Goal: Task Accomplishment & Management: Use online tool/utility

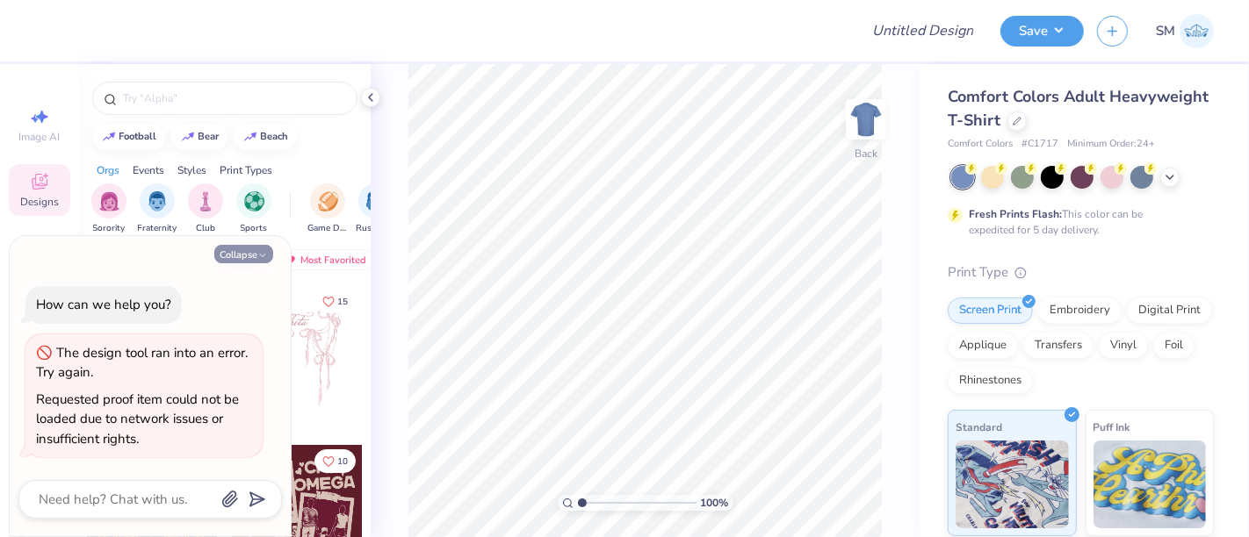
click at [240, 256] on button "Collapse" at bounding box center [243, 254] width 59 height 18
type textarea "x"
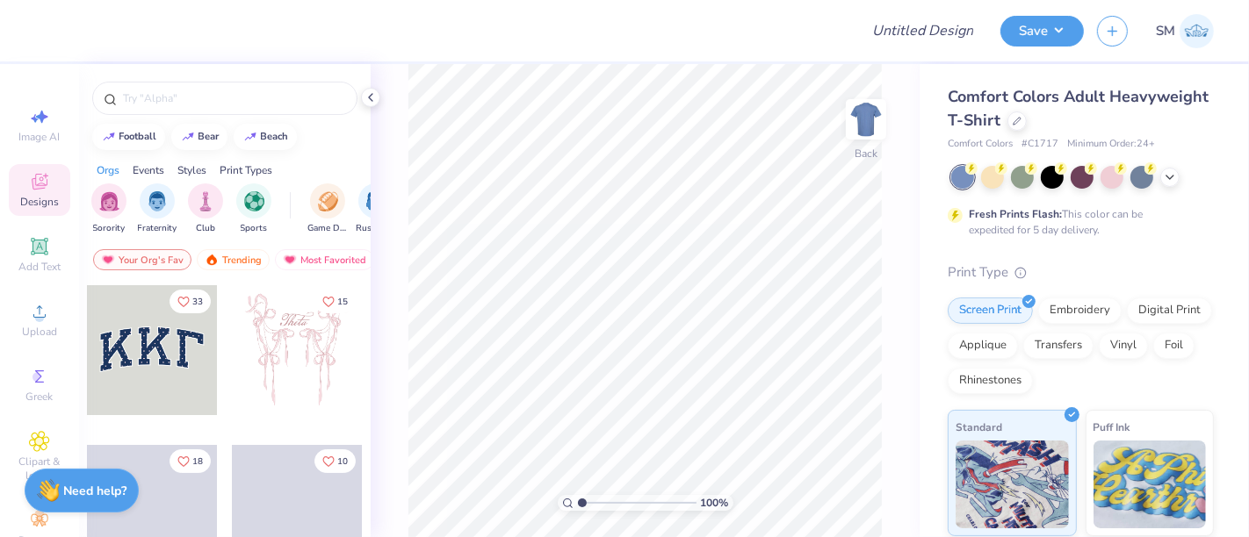
click at [368, 99] on icon at bounding box center [371, 97] width 14 height 14
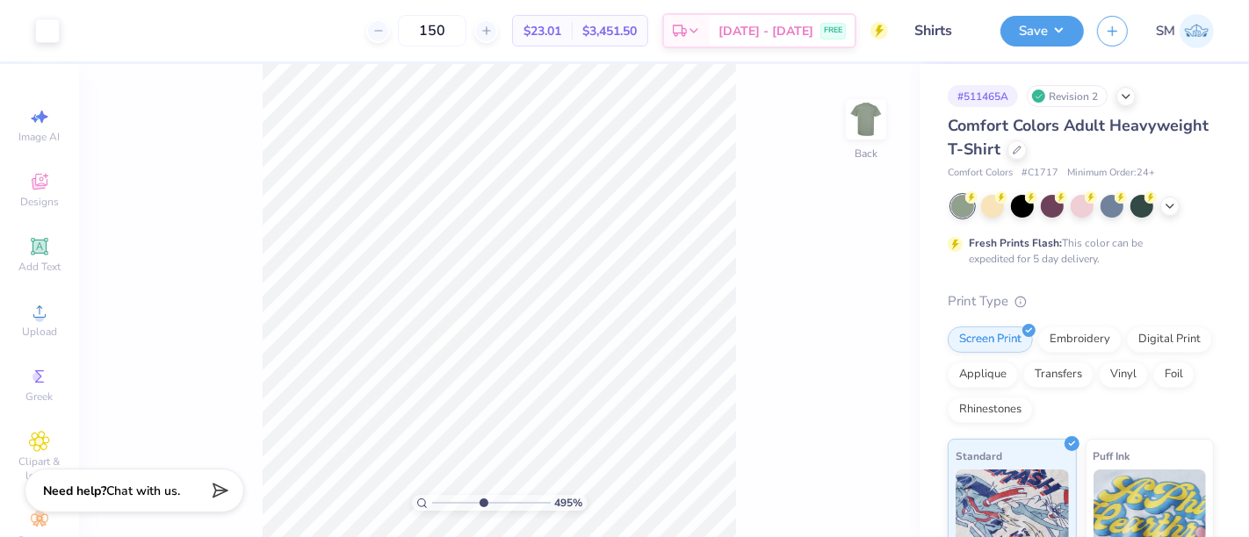
drag, startPoint x: 436, startPoint y: 505, endPoint x: 482, endPoint y: 508, distance: 45.8
type input "4.95"
click at [482, 508] on input "range" at bounding box center [491, 503] width 119 height 16
type input "8.35"
click at [29, 248] on icon at bounding box center [39, 246] width 21 height 21
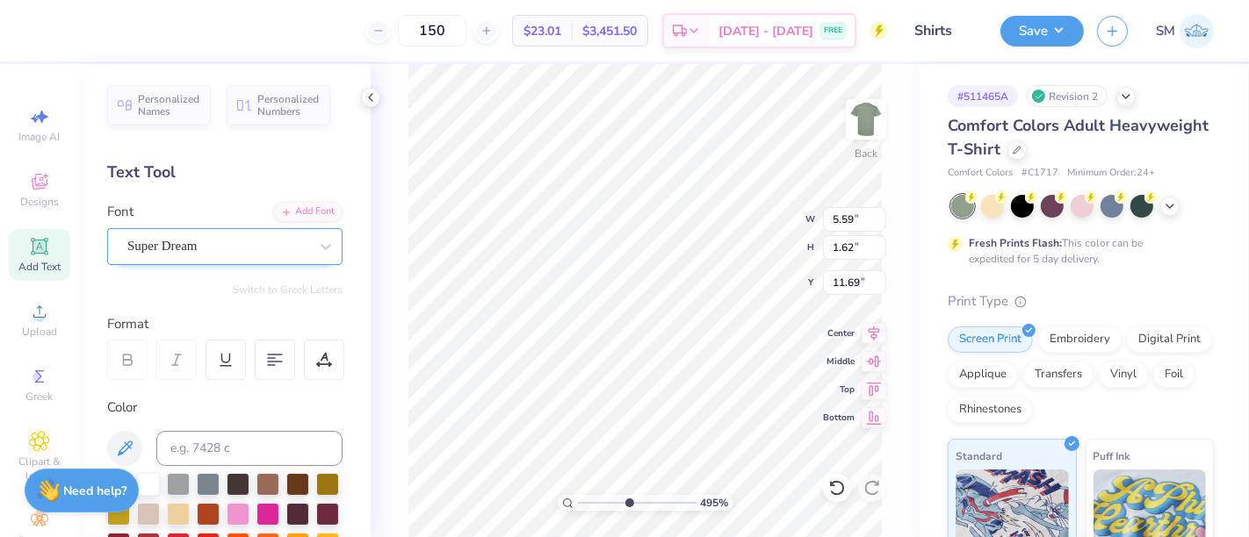
click at [247, 233] on div "Super Dream" at bounding box center [218, 246] width 184 height 27
type input "0.25"
type input "8.36"
type input "5.59"
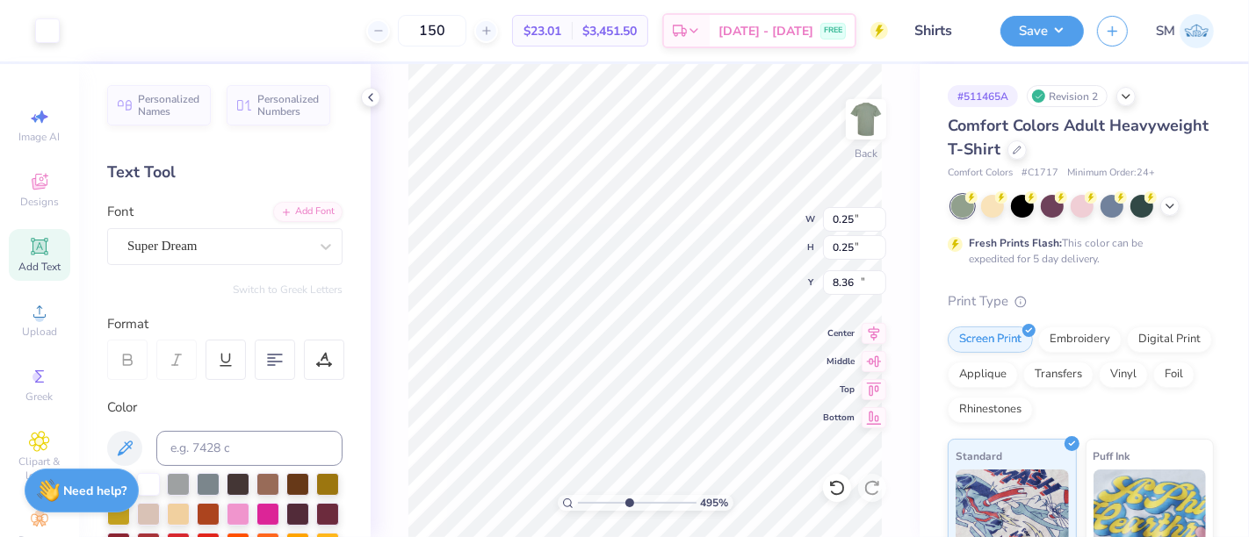
type input "1.62"
type input "11.69"
click at [228, 244] on div "Super Dream" at bounding box center [218, 246] width 184 height 27
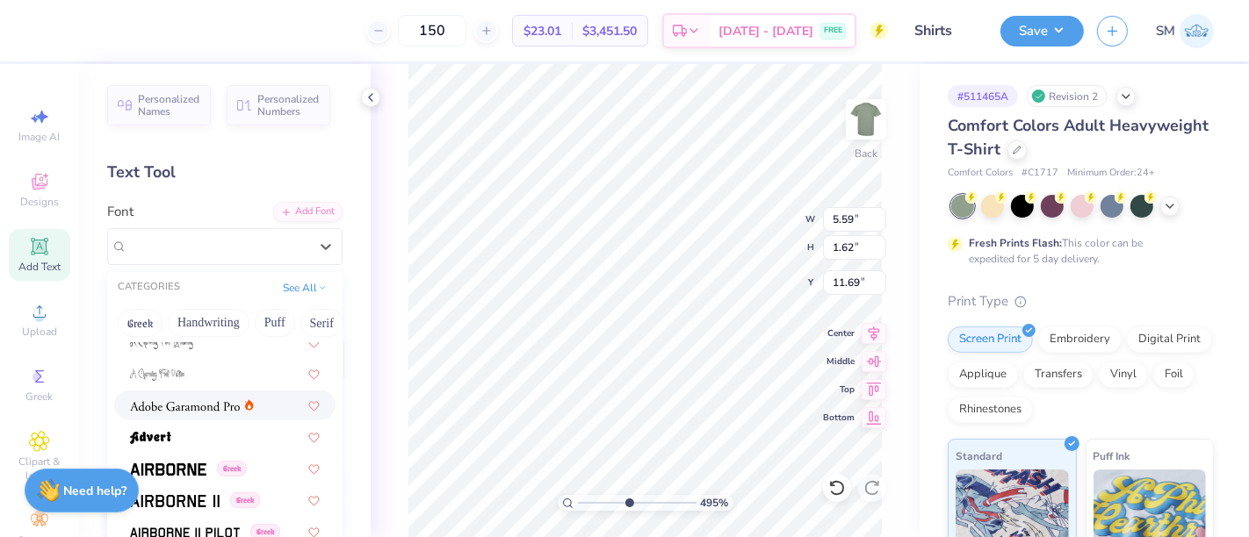
scroll to position [186, 0]
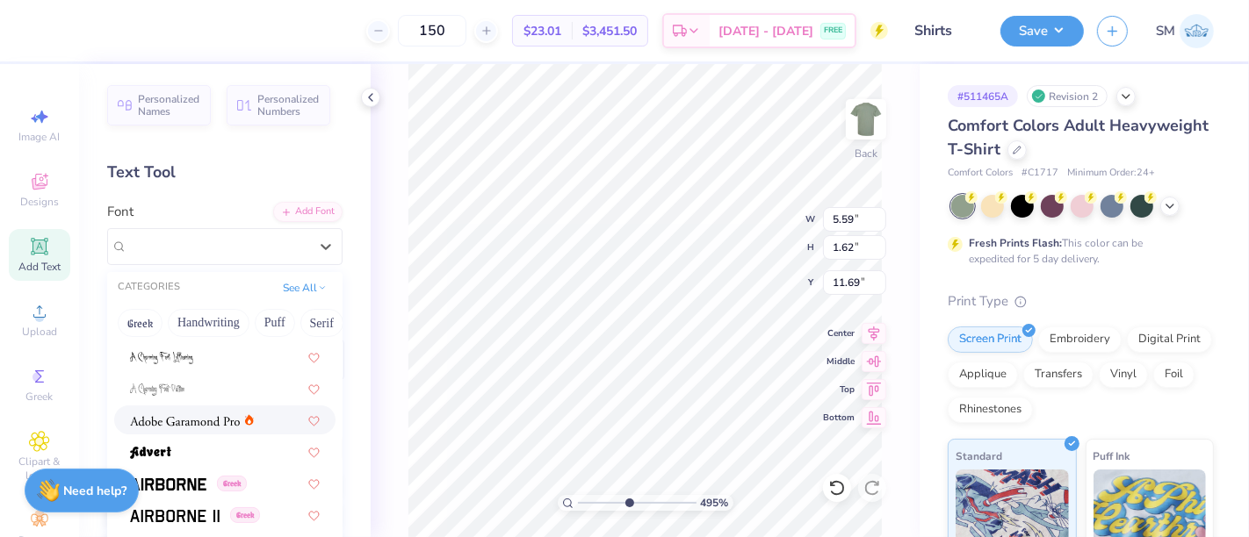
click at [200, 421] on img at bounding box center [185, 421] width 110 height 12
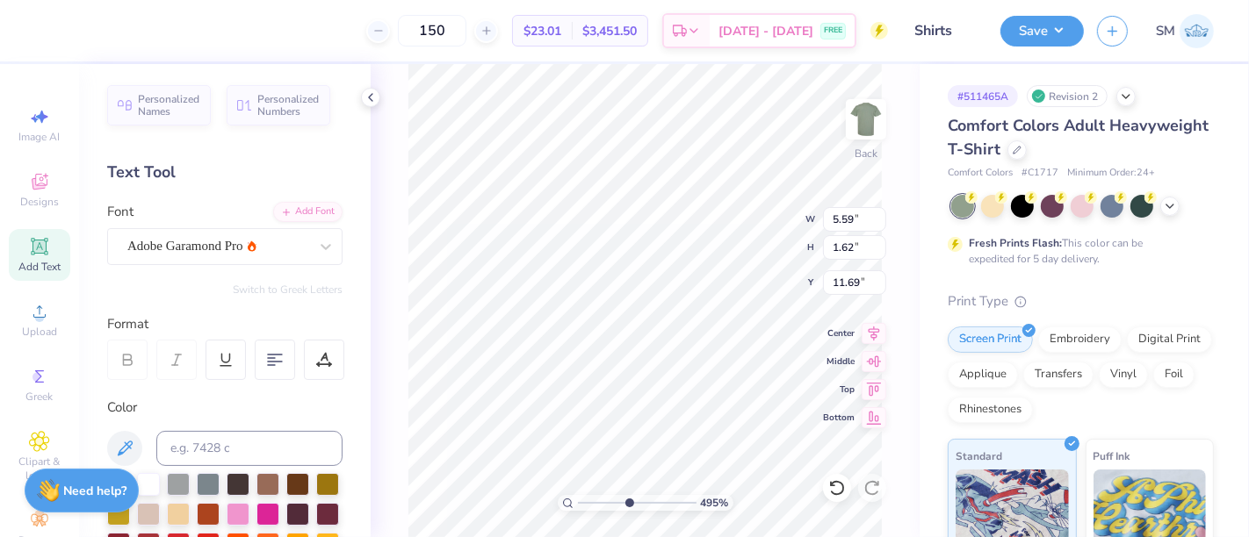
type textarea "A"
type textarea "at the"
type input "0.77"
type input "0.26"
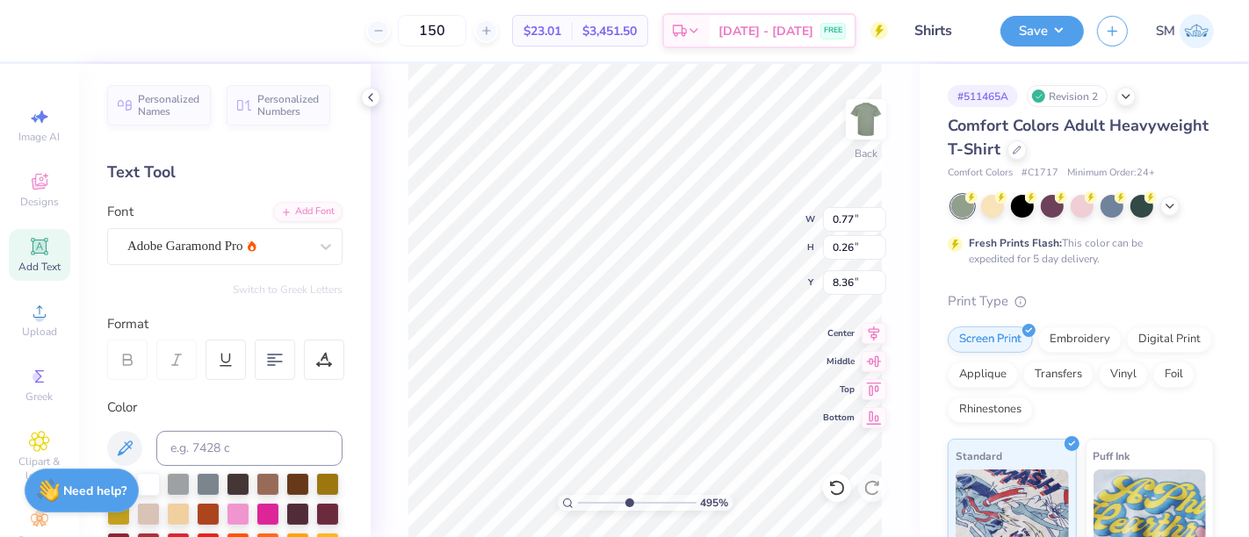
type input "8.36"
type input "0.52"
type input "0.18"
type input "8.39"
click at [235, 226] on div "Font Adobe Garamond Pro" at bounding box center [224, 233] width 235 height 63
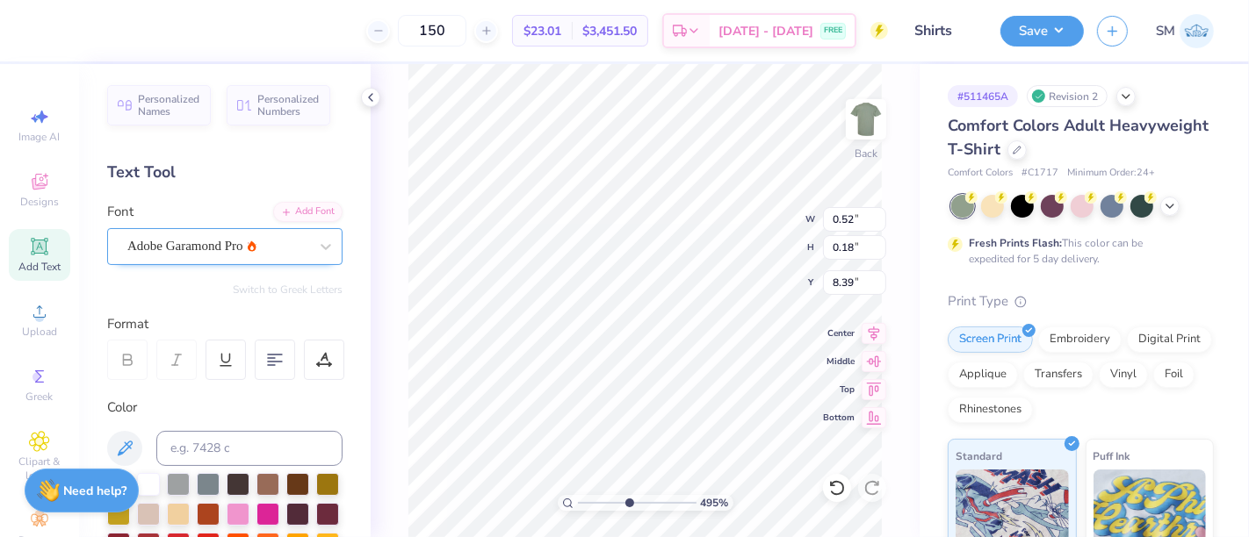
click at [231, 252] on div "Adobe Garamond Pro" at bounding box center [218, 246] width 184 height 27
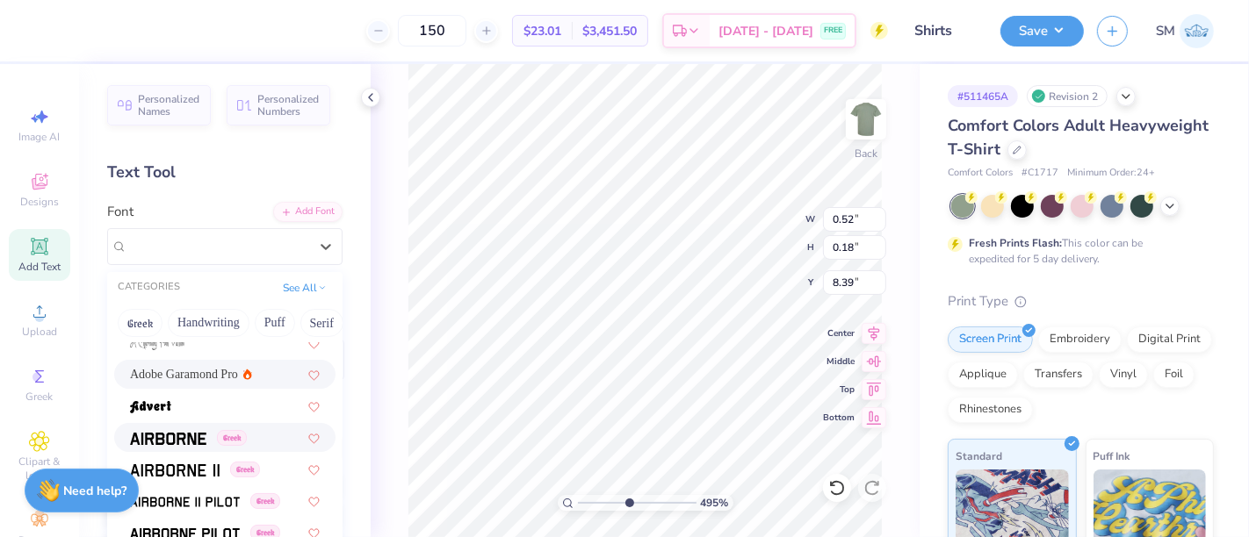
scroll to position [233, 0]
click at [213, 434] on div "Greek" at bounding box center [188, 437] width 117 height 18
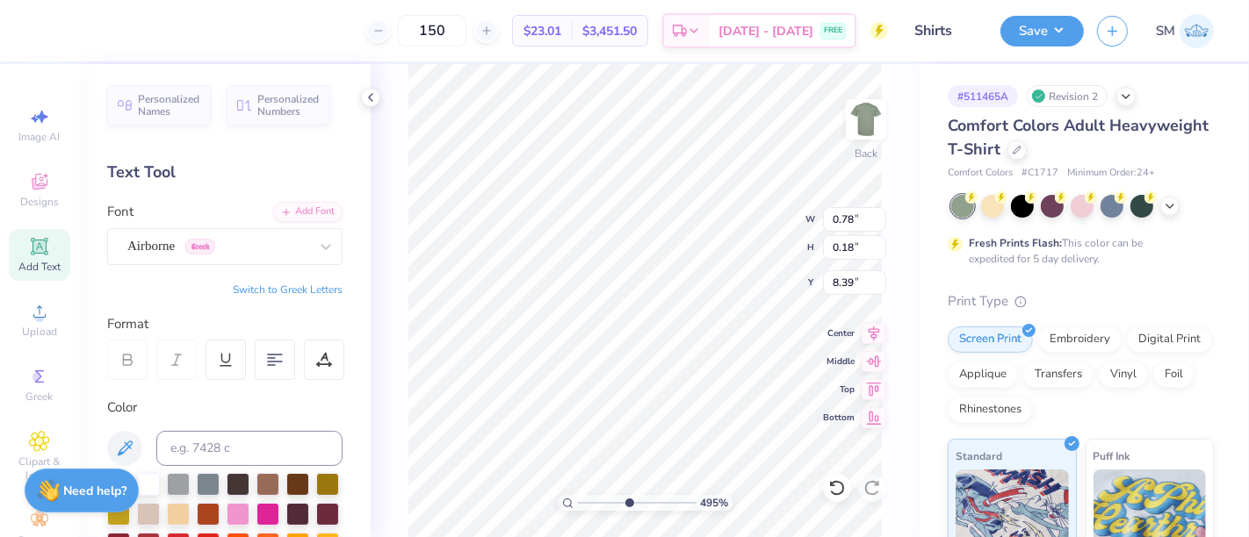
click at [220, 250] on div "Airborne Greek" at bounding box center [218, 246] width 184 height 27
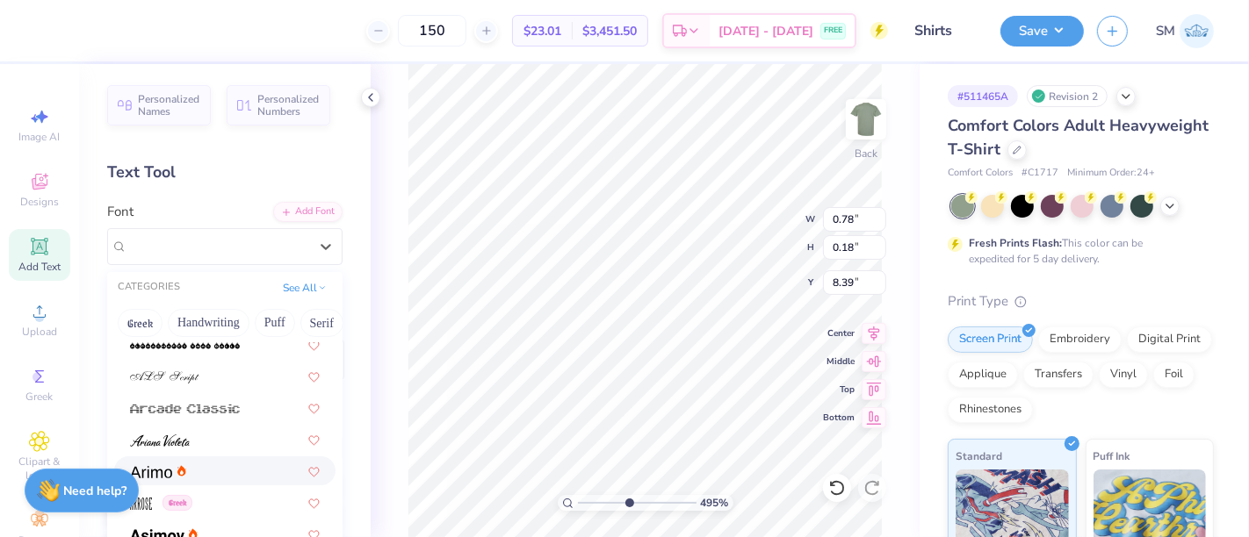
scroll to position [484, 0]
click at [206, 476] on div at bounding box center [225, 470] width 190 height 18
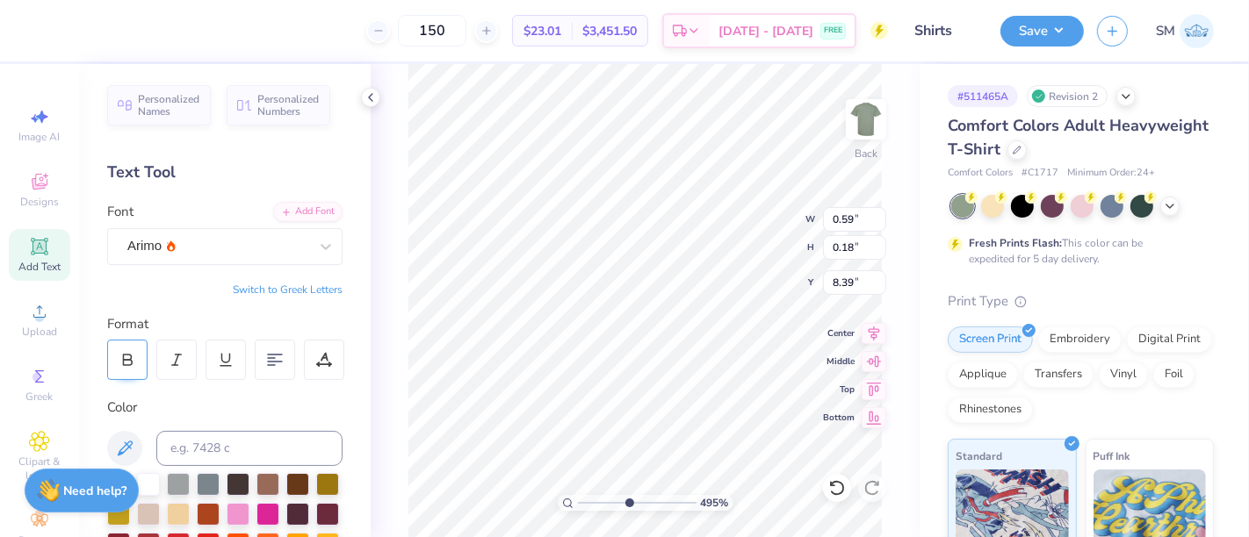
click at [127, 353] on icon at bounding box center [127, 360] width 16 height 16
type input "0.64"
drag, startPoint x: 629, startPoint y: 501, endPoint x: 619, endPoint y: 499, distance: 10.0
type input "4.23"
click at [619, 501] on input "range" at bounding box center [637, 503] width 119 height 16
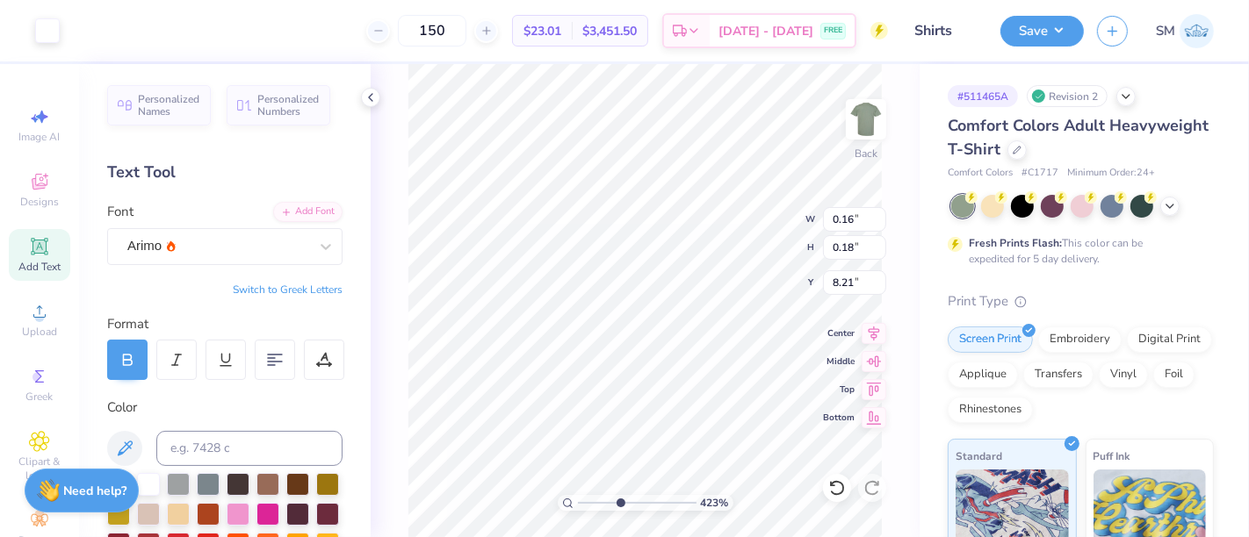
type input "8.21"
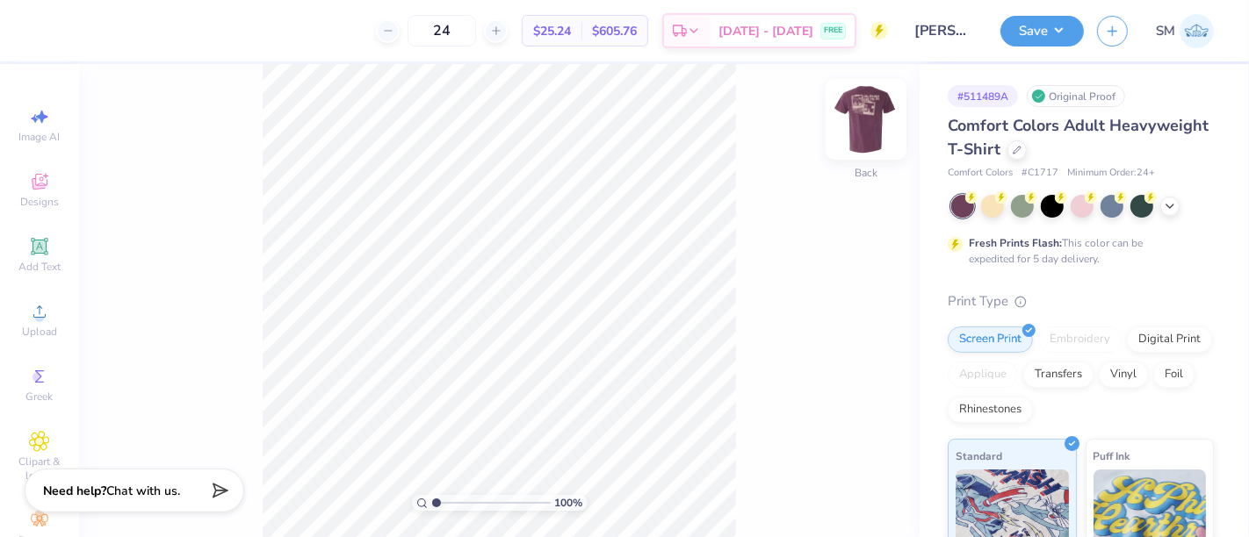
click at [878, 102] on img at bounding box center [866, 119] width 70 height 70
drag, startPoint x: 436, startPoint y: 500, endPoint x: 477, endPoint y: 491, distance: 41.3
type input "4.51"
click at [477, 495] on input "range" at bounding box center [491, 503] width 119 height 16
click at [32, 244] on icon at bounding box center [38, 246] width 13 height 13
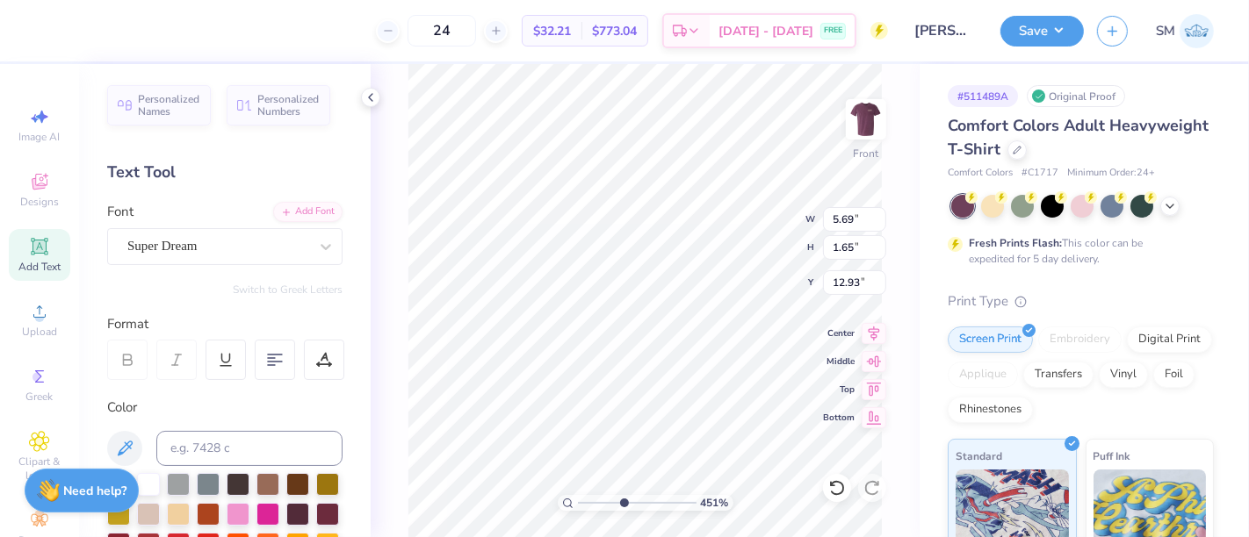
scroll to position [16, 2]
type textarea "®"
click at [384, 332] on div "451 % Front W 5.69 5.69 " H 1.65 1.65 " Y 12.93 12.93 " Center Middle Top Bottom" at bounding box center [645, 300] width 549 height 473
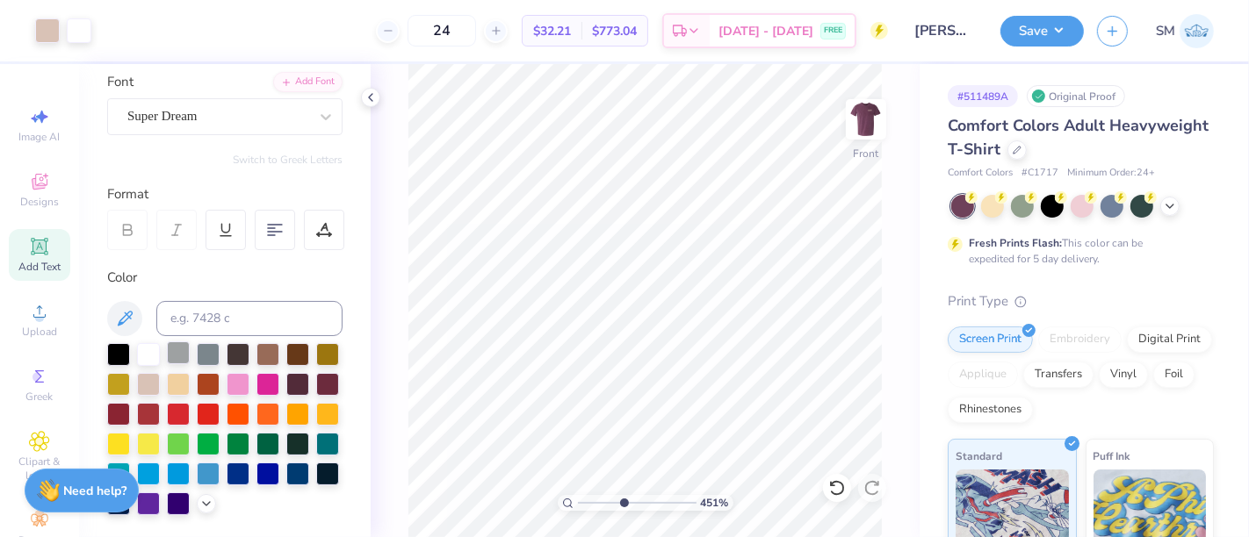
scroll to position [162, 0]
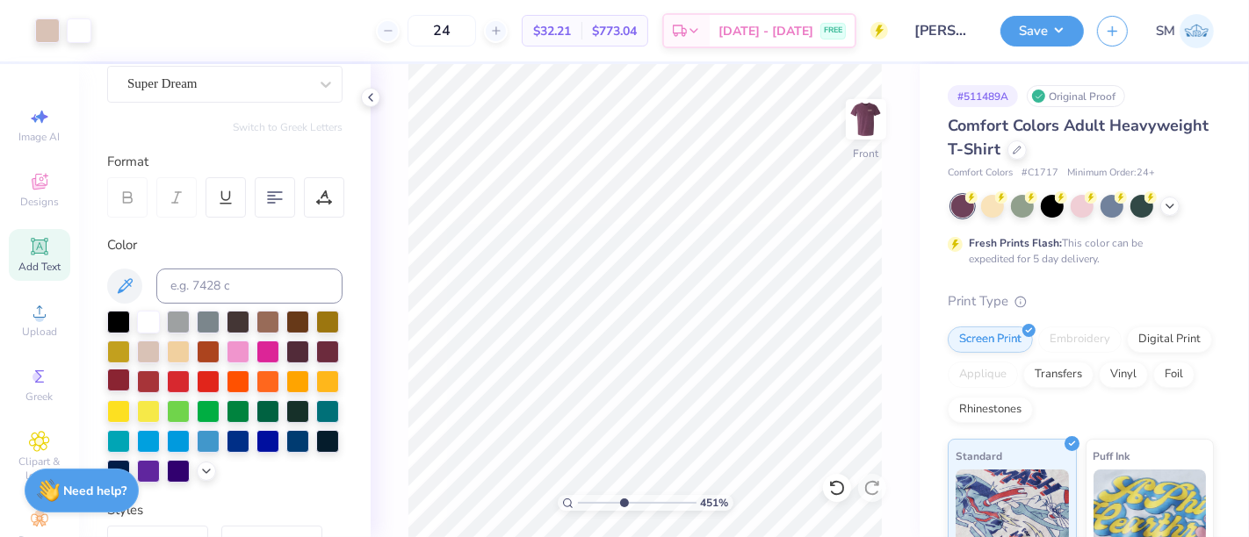
click at [130, 379] on div at bounding box center [118, 380] width 23 height 23
click at [145, 309] on div at bounding box center [148, 320] width 23 height 23
click at [151, 321] on div at bounding box center [148, 320] width 23 height 23
click at [215, 32] on div "24 $30.68 Per Item $736.32 Total Est. Delivery Sep 7 - 10 FREE" at bounding box center [480, 30] width 815 height 61
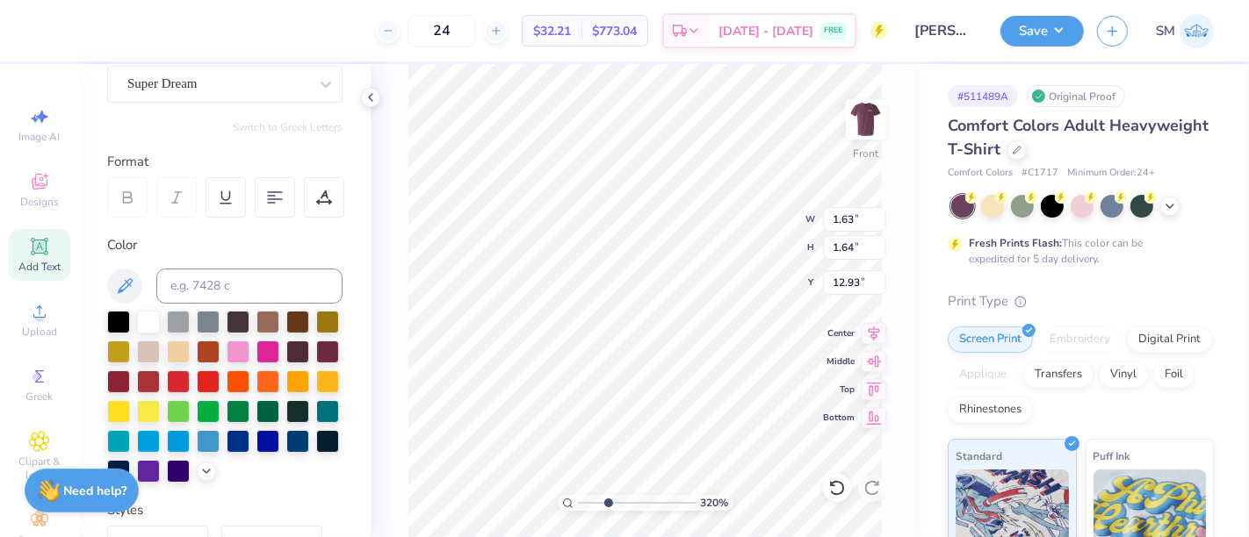
click at [223, 85] on div "Super Dream" at bounding box center [218, 83] width 184 height 27
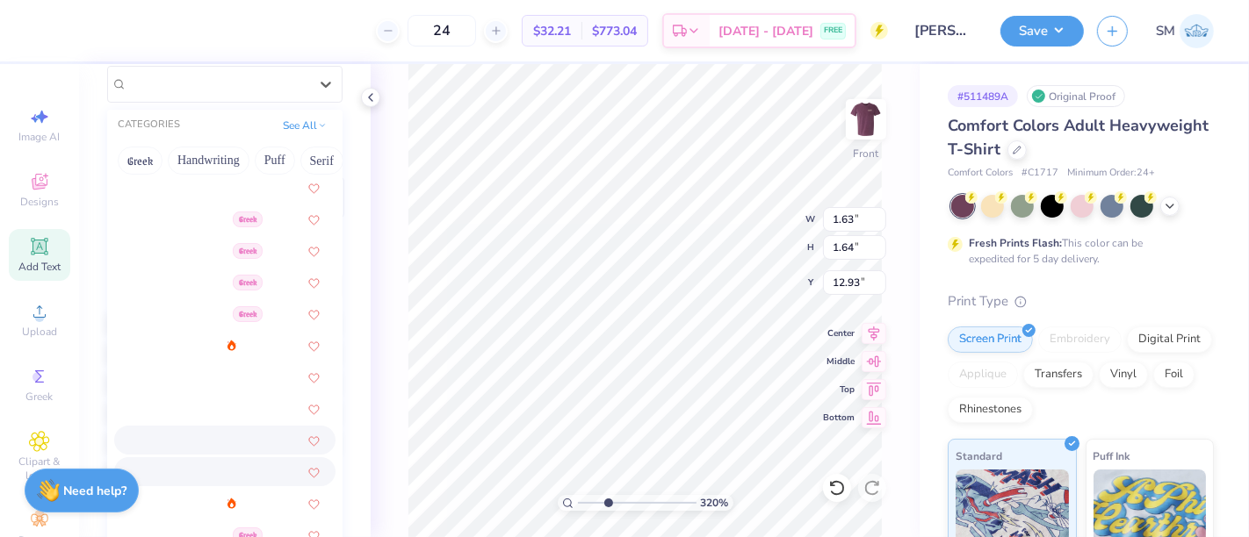
scroll to position [292, 0]
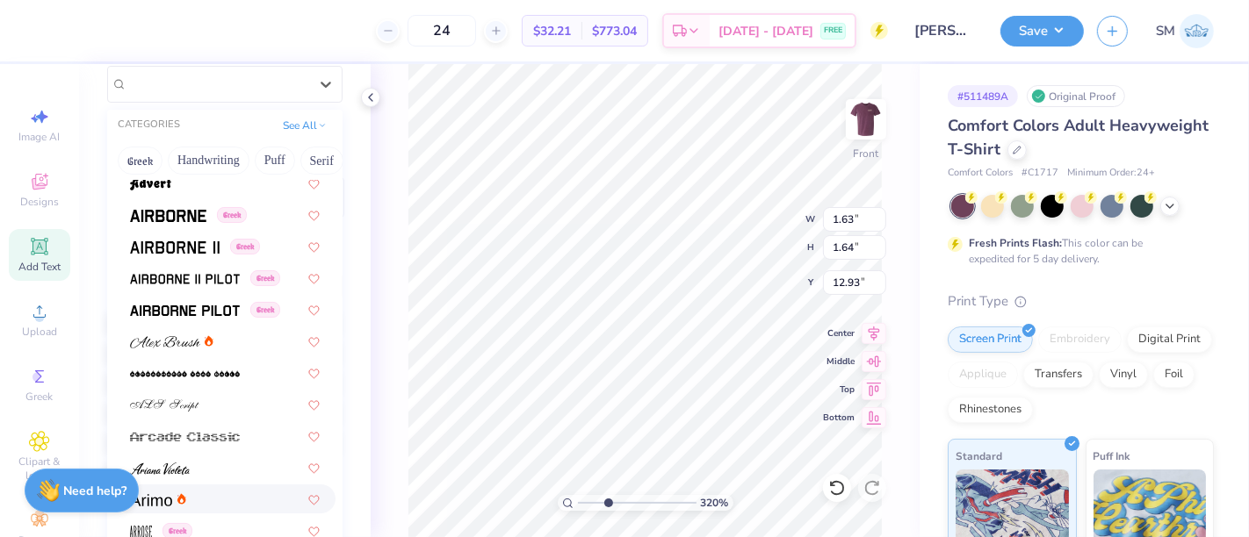
click at [198, 495] on div at bounding box center [225, 499] width 190 height 18
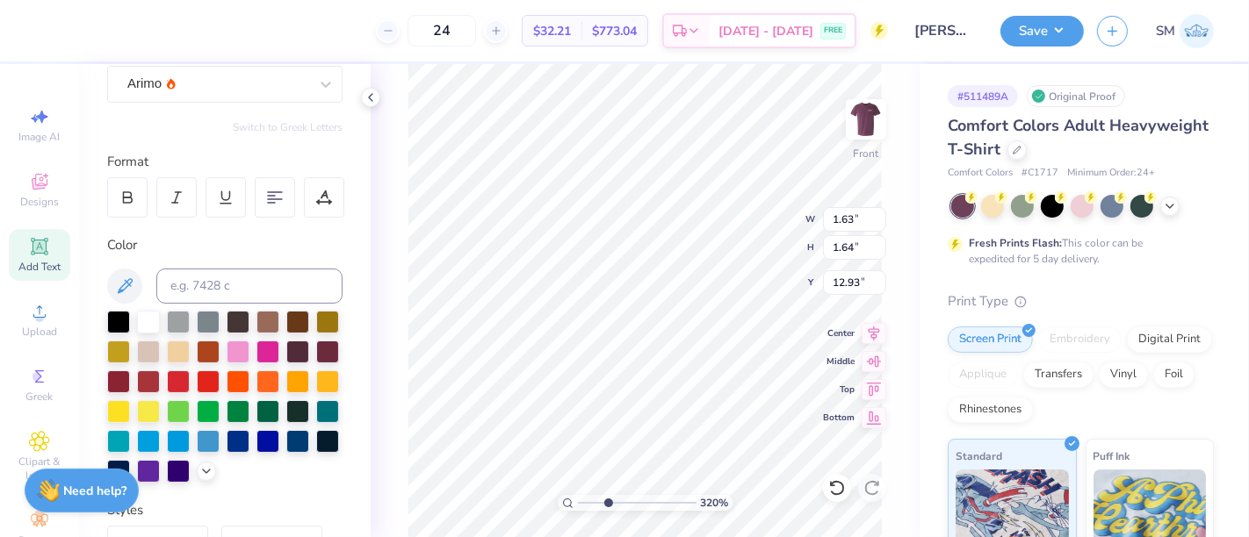
type input "3.2037891595123"
type input "1.66"
type input "12.92"
type input "3.2037891595123"
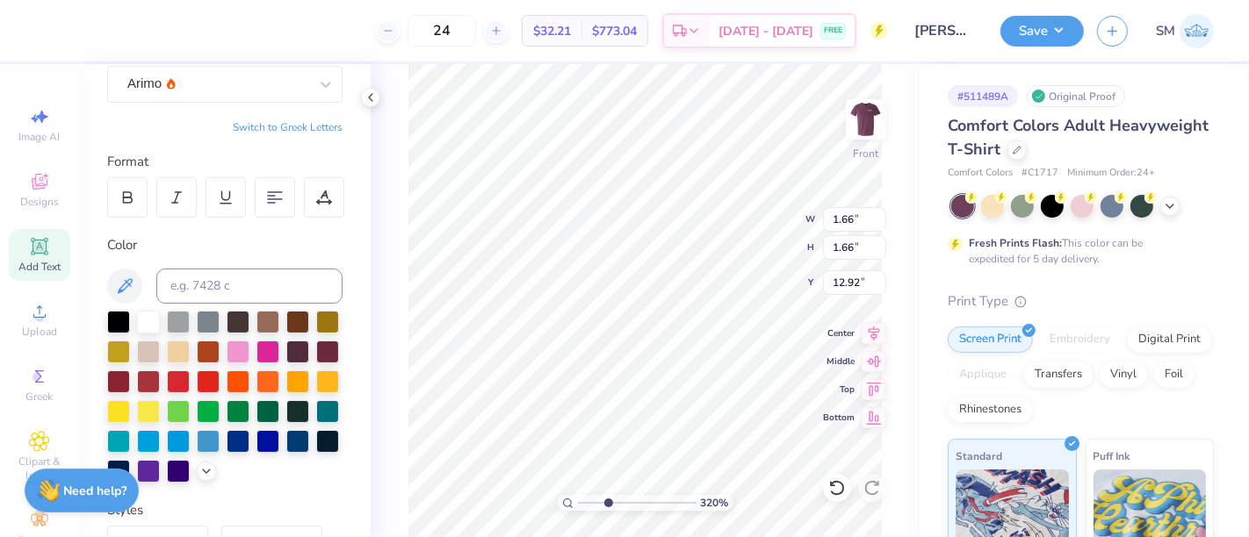
type input "0.29"
type input "3.2037891595123"
type input "8.34"
type input "3.2037891595123"
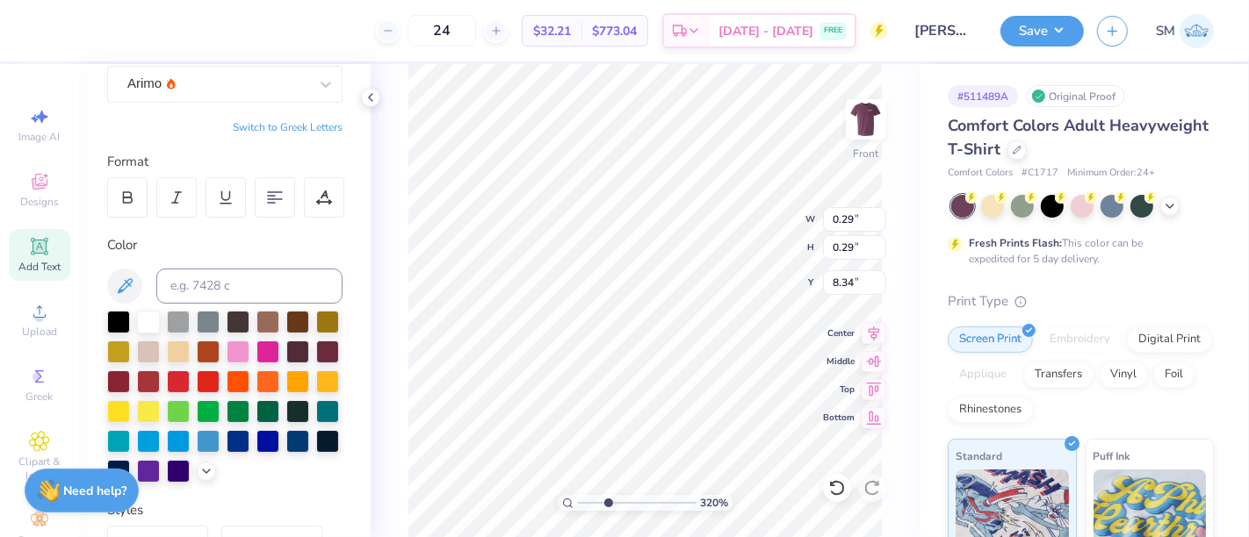
type input "0.18"
type input "8.45"
type input "3.2037891595123"
type input "0.15"
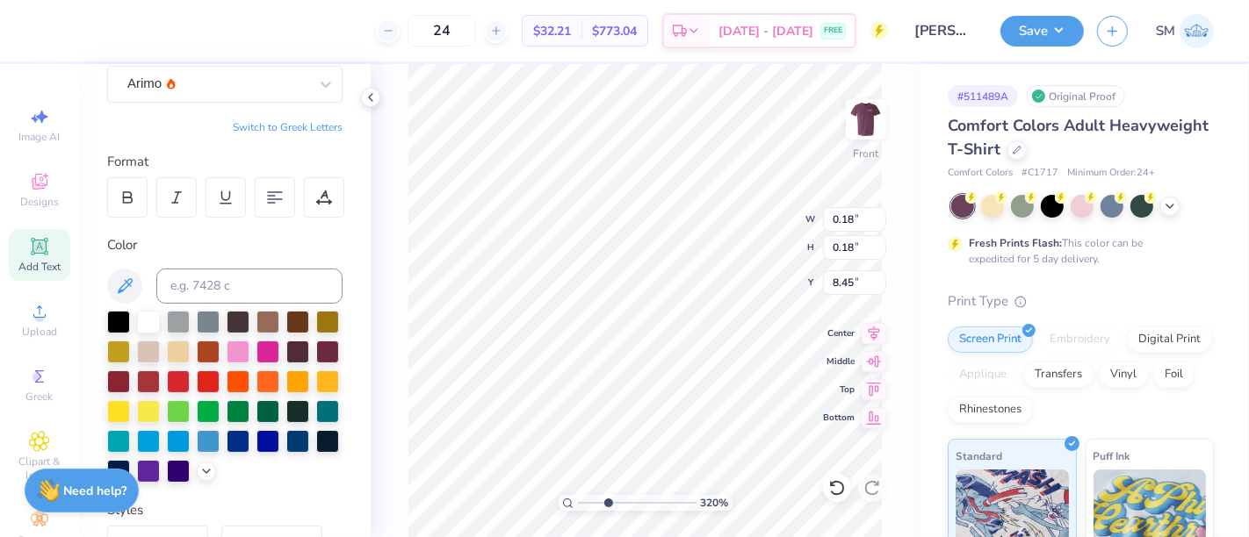
type input "0.15"
click at [160, 378] on div at bounding box center [148, 380] width 23 height 23
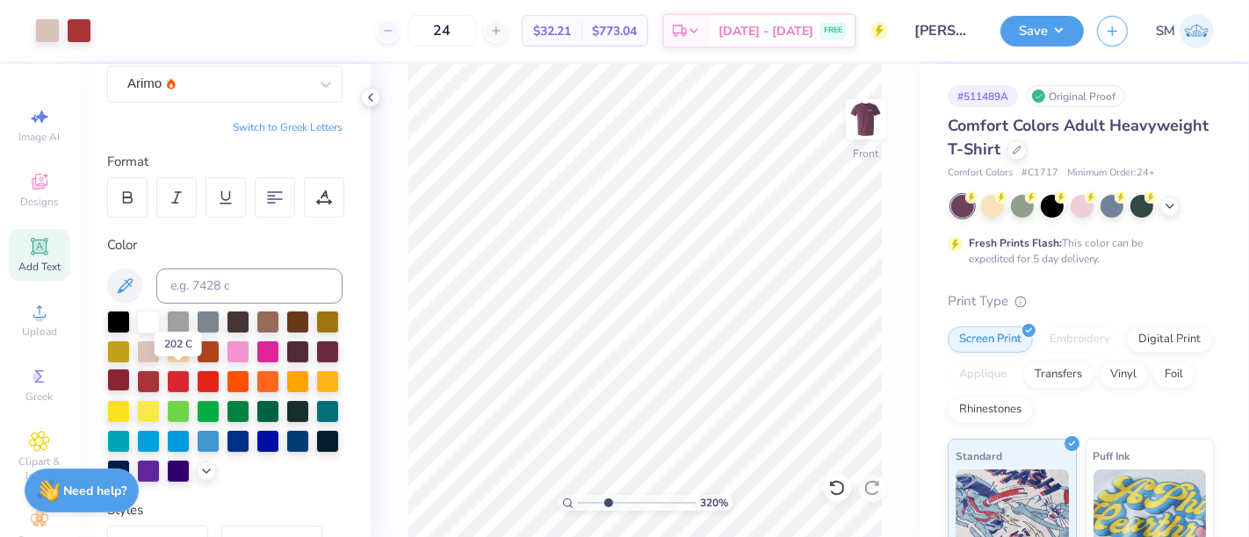
click at [130, 377] on div at bounding box center [118, 380] width 23 height 23
drag, startPoint x: 609, startPoint y: 505, endPoint x: 637, endPoint y: 496, distance: 28.6
click at [637, 496] on input "range" at bounding box center [637, 503] width 119 height 16
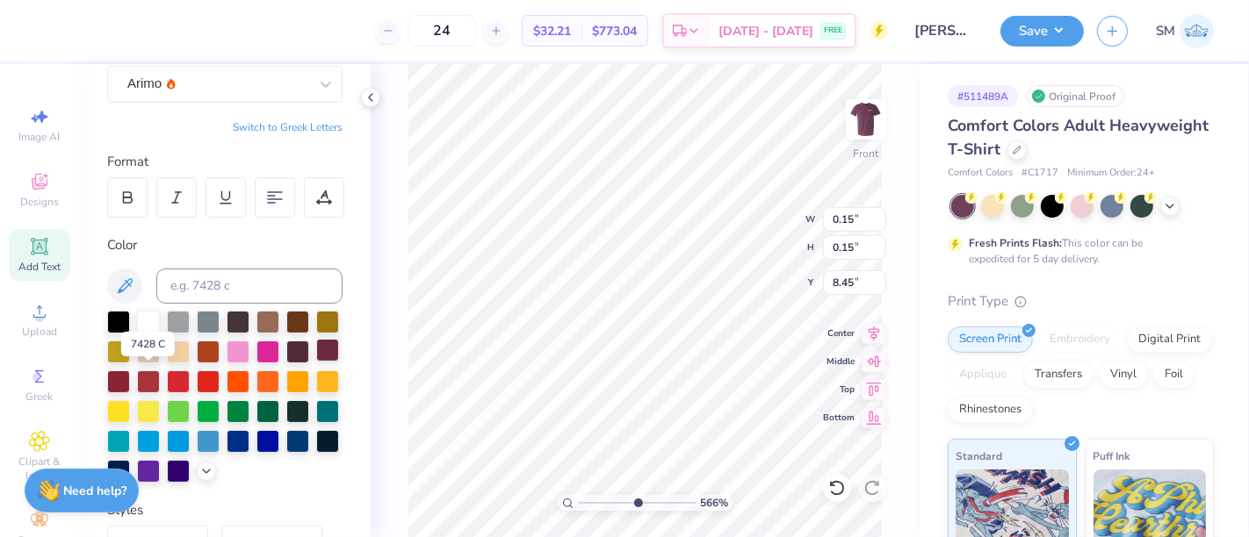
click at [316, 362] on div at bounding box center [327, 350] width 23 height 23
click at [357, 46] on div "24 $32.21 Per Item $773.04 Total Est. Delivery Sep 7 - 10 FREE" at bounding box center [468, 30] width 840 height 61
click at [910, 365] on div "566 % Front W 0.15 0.15 " H 0.15 0.15 " Y 8.45 8.45 " Center Middle Top Bottom" at bounding box center [645, 300] width 549 height 473
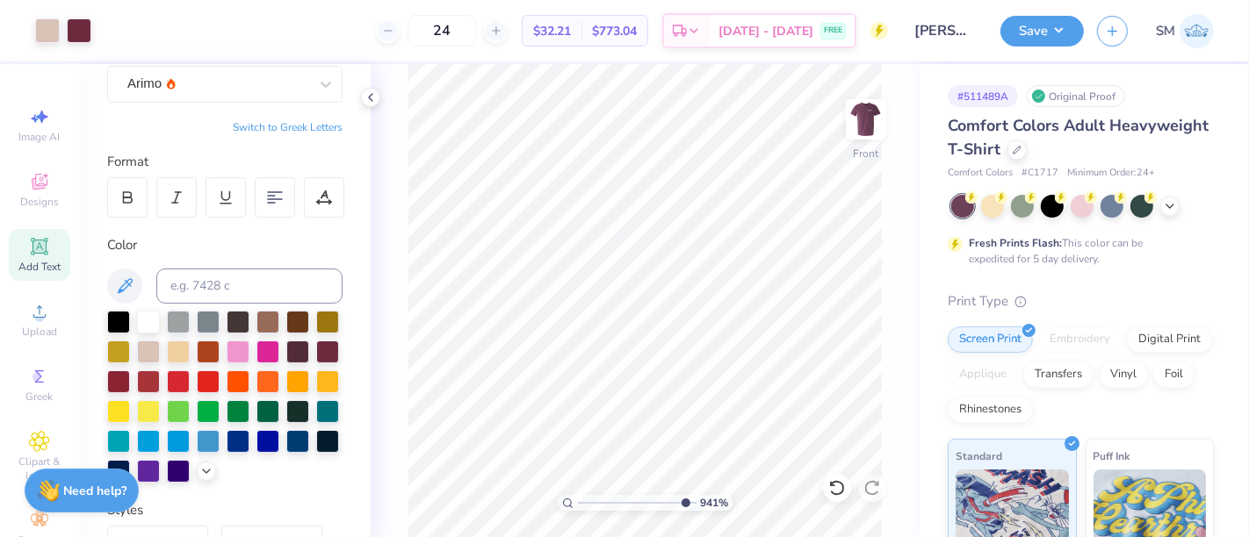
drag, startPoint x: 644, startPoint y: 503, endPoint x: 674, endPoint y: 498, distance: 31.2
type input "9.52"
click at [682, 505] on input "range" at bounding box center [637, 503] width 119 height 16
type input "8.43"
type input "0.11"
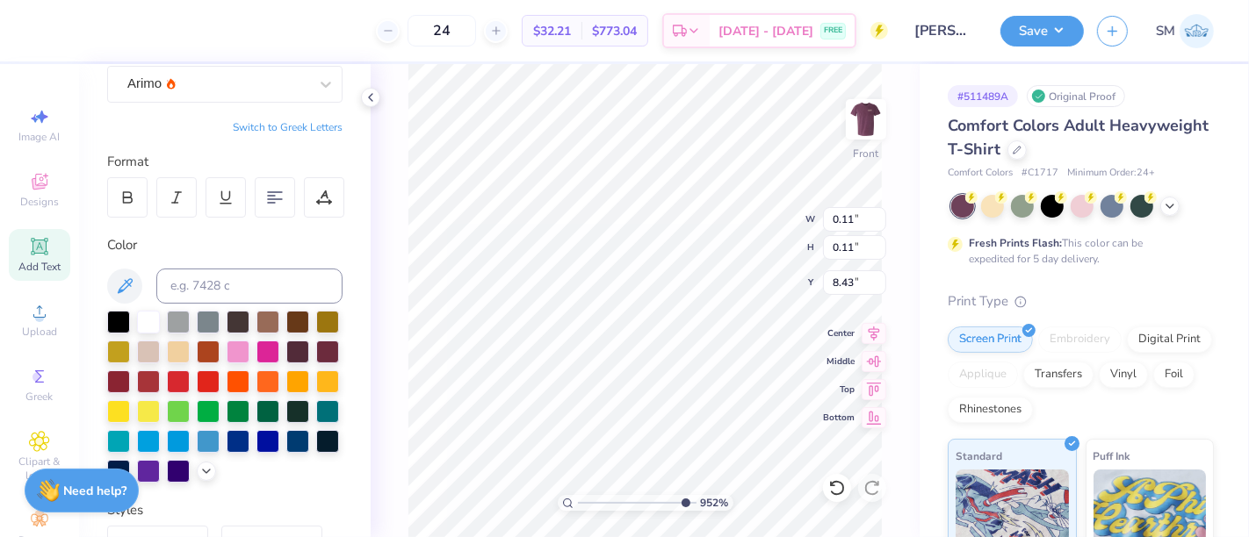
type input "0.11"
click at [264, 30] on div "24 $32.21 Per Item $773.04 Total Est. Delivery Sep 7 - 10 FREE" at bounding box center [468, 30] width 840 height 61
drag, startPoint x: 683, startPoint y: 503, endPoint x: 639, endPoint y: 490, distance: 45.8
type input "5.94"
click at [639, 495] on input "range" at bounding box center [637, 503] width 119 height 16
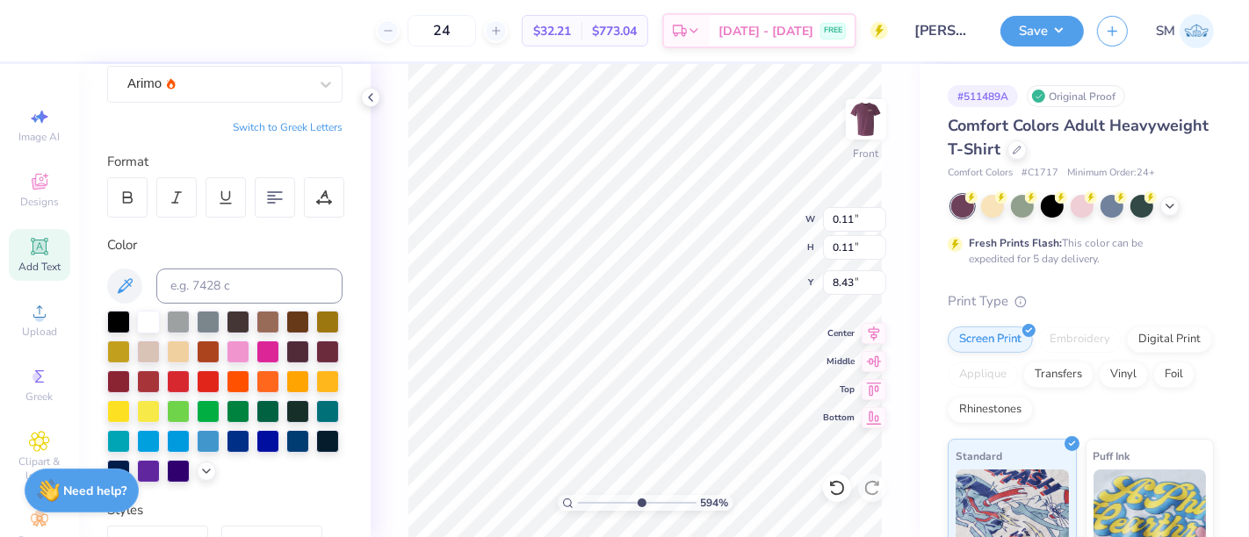
click at [1165, 302] on div "Print Type" at bounding box center [1081, 302] width 266 height 20
click at [1042, 36] on button "Save" at bounding box center [1041, 28] width 83 height 31
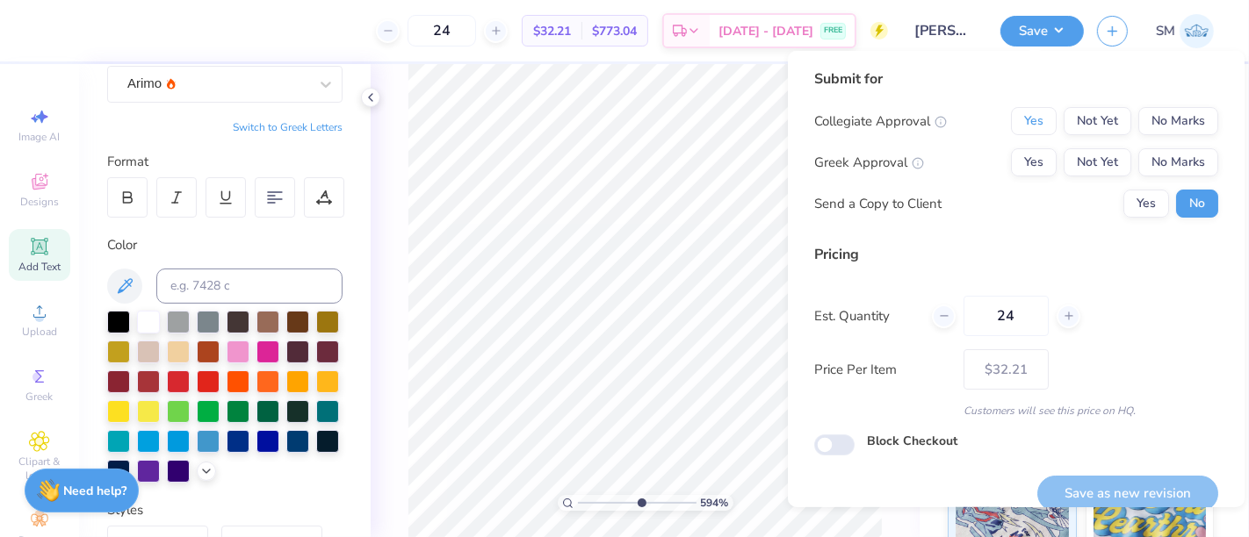
drag, startPoint x: 1014, startPoint y: 107, endPoint x: 1005, endPoint y: 146, distance: 39.6
click at [1014, 111] on button "Yes" at bounding box center [1034, 121] width 46 height 28
click at [1013, 154] on button "Yes" at bounding box center [1034, 162] width 46 height 28
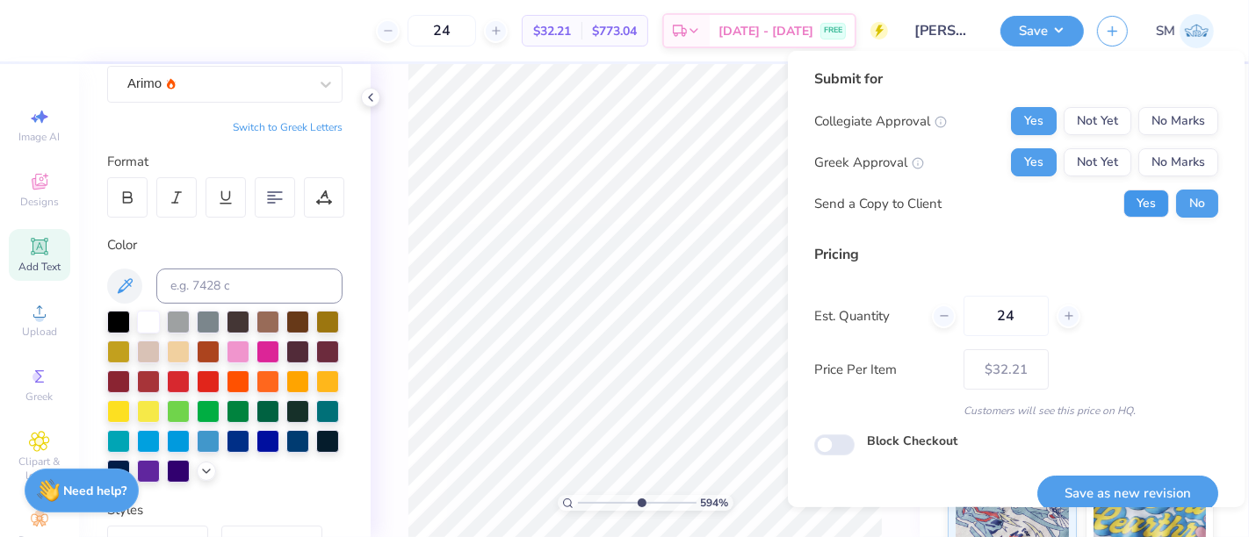
drag, startPoint x: 1134, startPoint y: 205, endPoint x: 1126, endPoint y: 329, distance: 124.9
click at [1132, 209] on button "Yes" at bounding box center [1146, 204] width 46 height 28
click at [1136, 487] on button "Save as new revision" at bounding box center [1127, 494] width 181 height 36
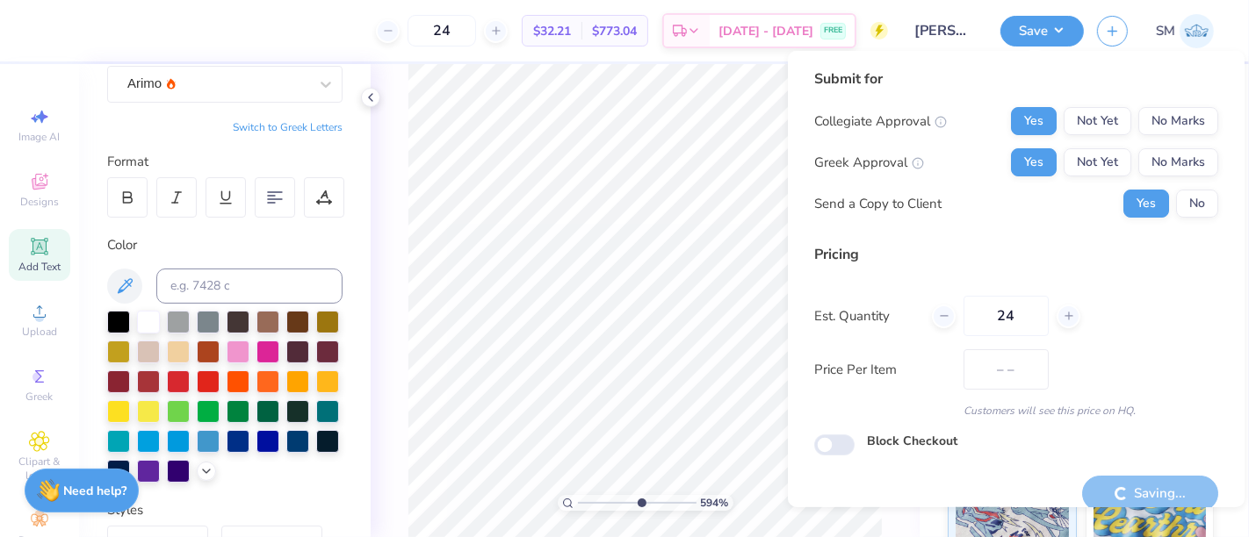
type input "$32.21"
click at [292, 24] on div "24 $32.21 Per Item $773.04 Total Est. Delivery Sep 7 - 10 FREE" at bounding box center [468, 30] width 840 height 61
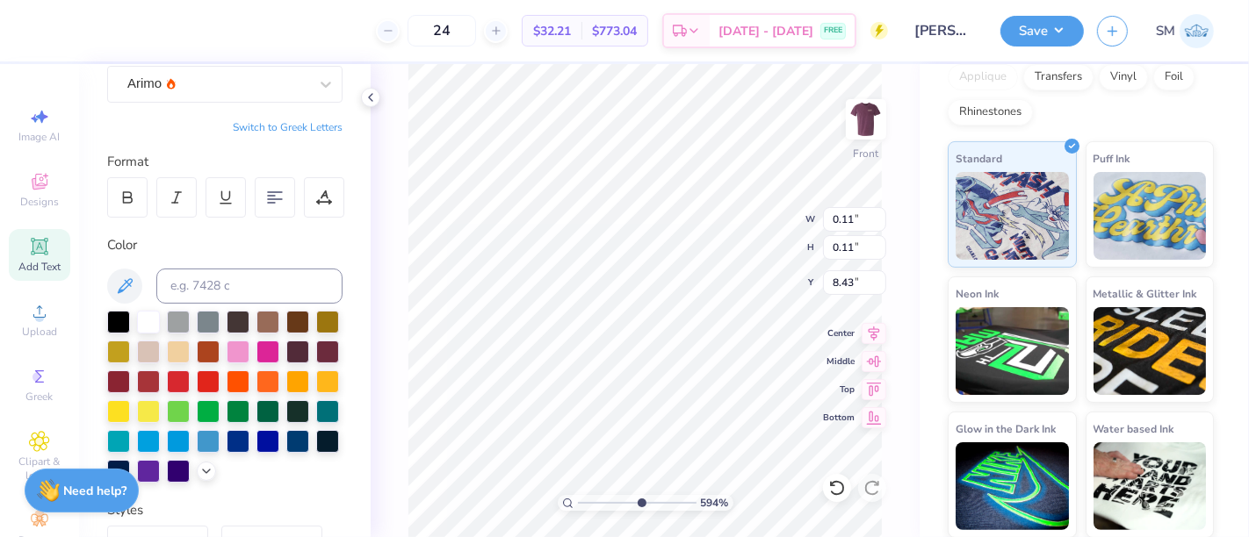
scroll to position [0, 0]
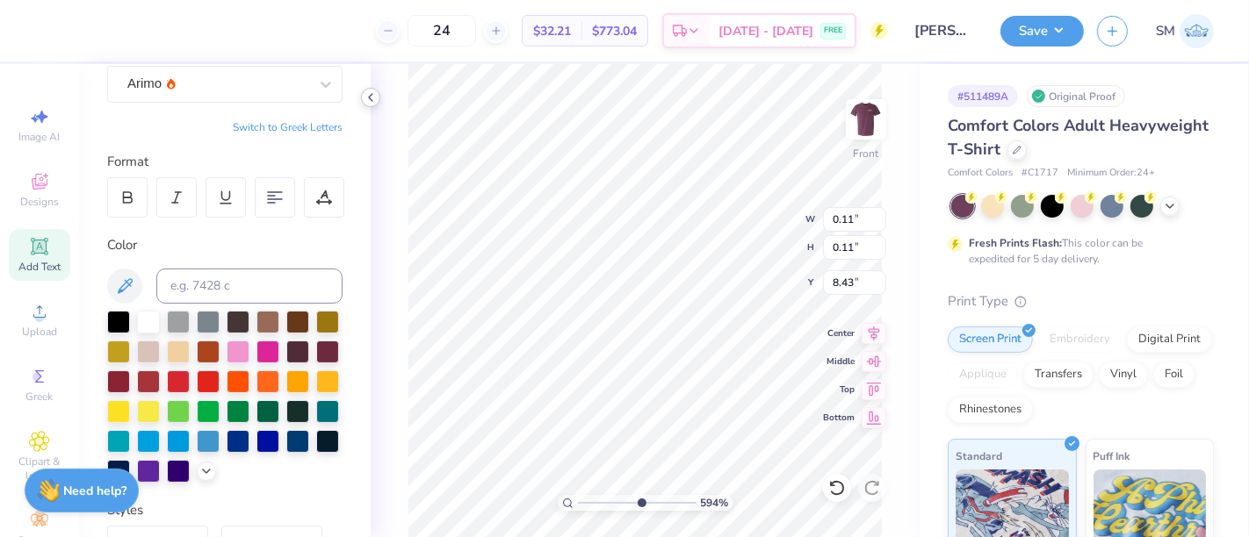
click at [370, 98] on polyline at bounding box center [371, 97] width 4 height 7
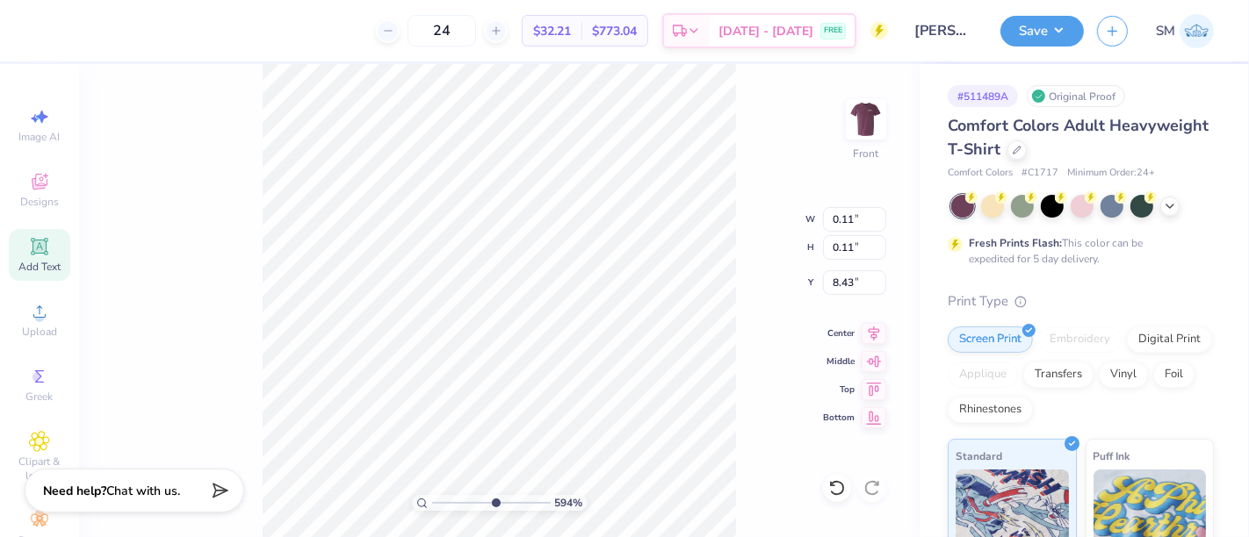
click at [176, 252] on div "594 % Front W 0.11 0.11 " H 0.11 0.11 " Y 8.43 8.43 " Center Middle Top Bottom" at bounding box center [499, 300] width 840 height 473
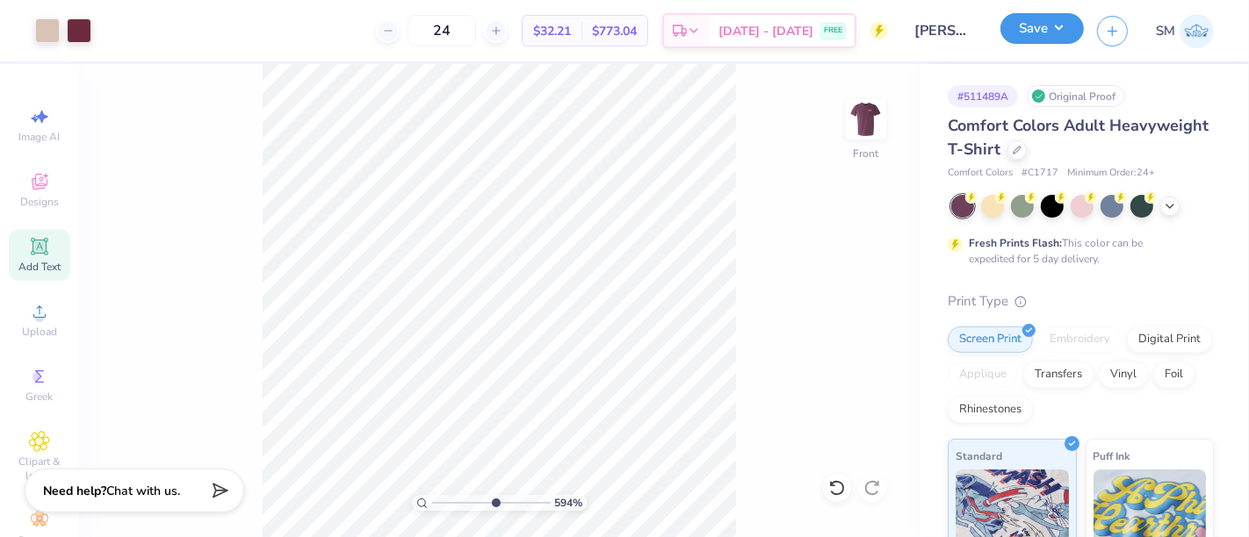
click at [1049, 20] on button "Save" at bounding box center [1041, 28] width 83 height 31
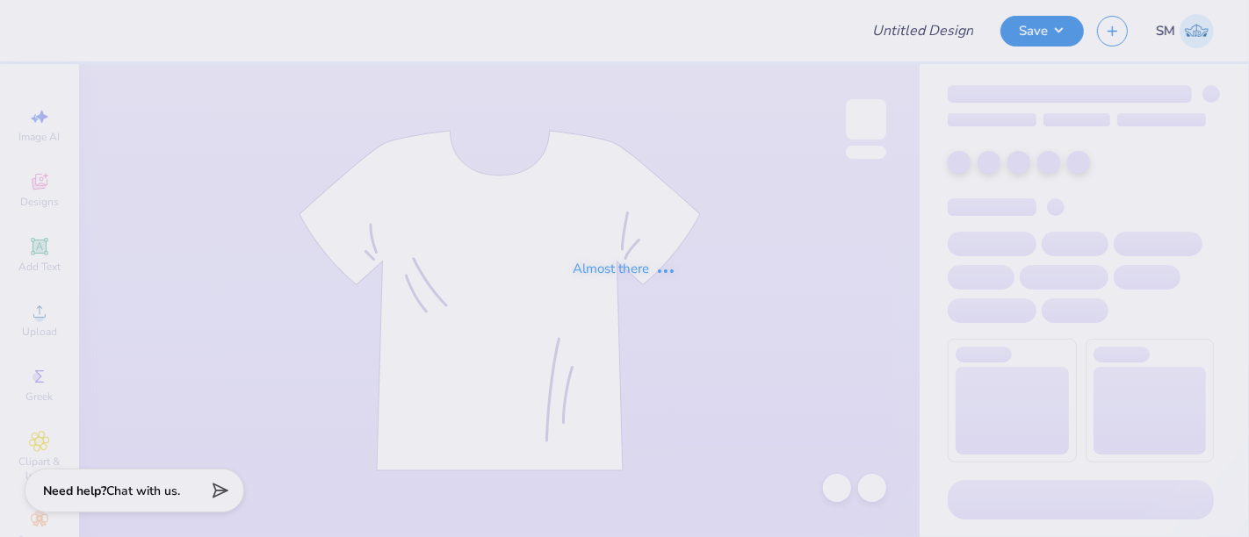
type input "gphi winter break drop"
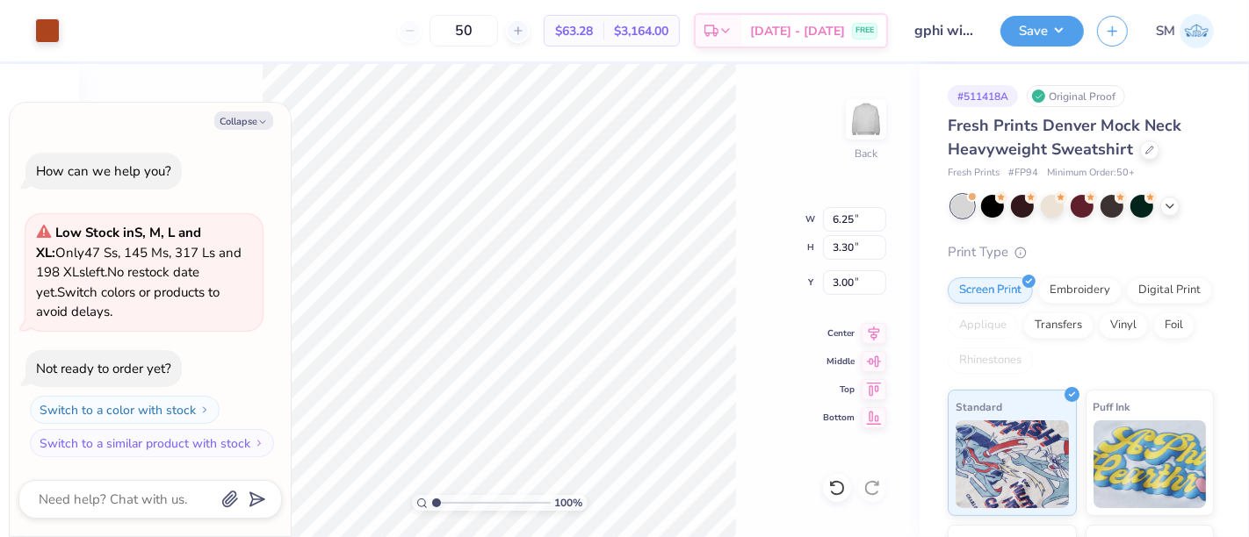
type textarea "x"
type input "2.33"
type input "0.86"
type input "5.44"
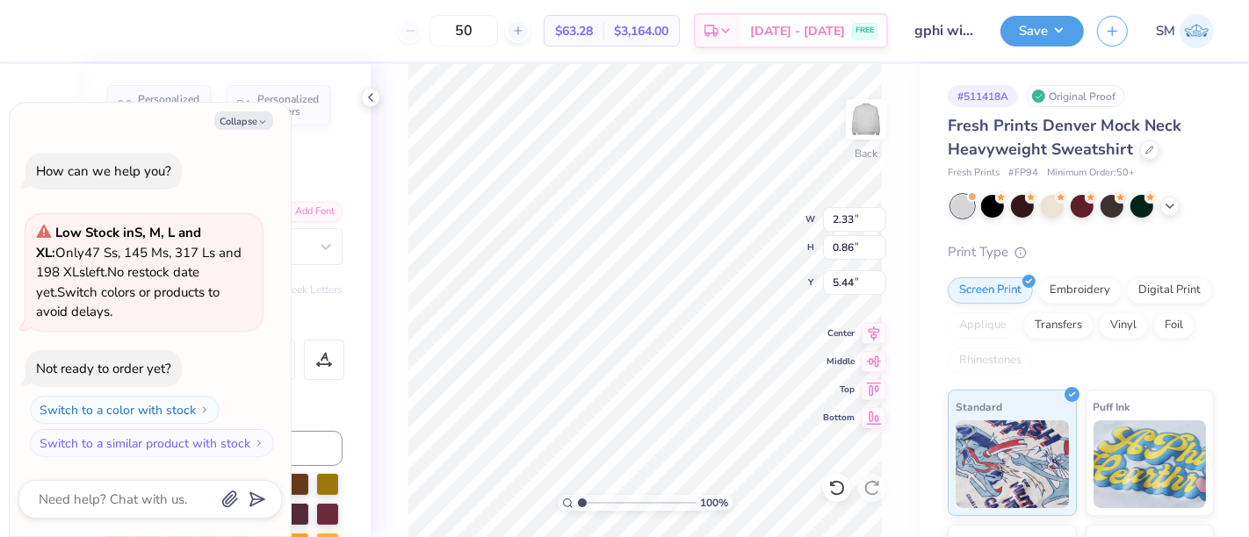
type textarea "x"
type input "5.61"
type textarea "x"
type textarea "187"
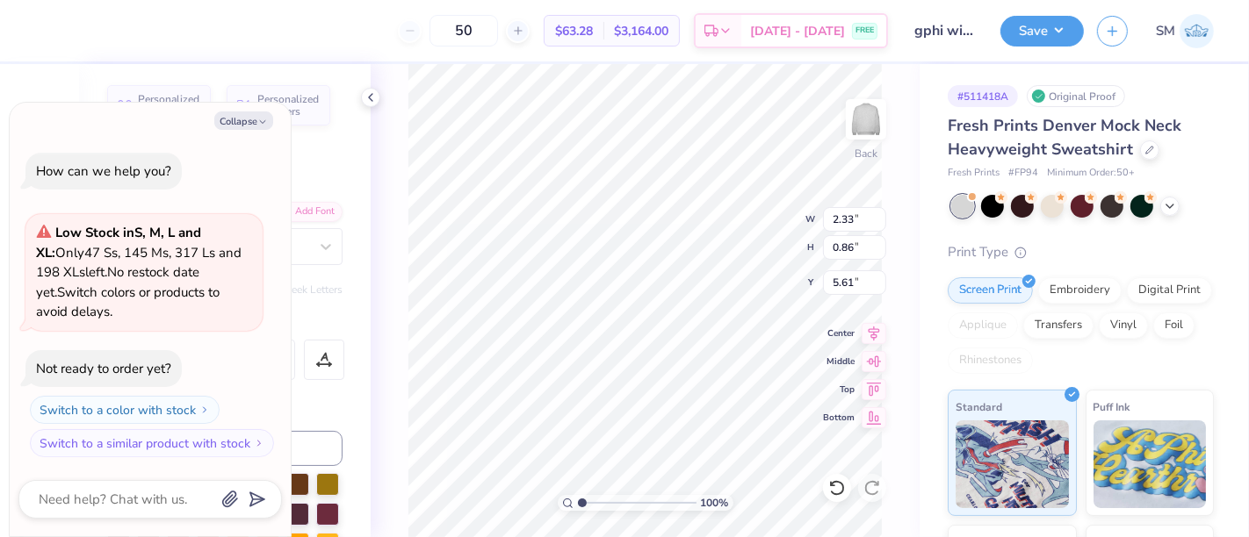
type textarea "x"
type textarea "1874"
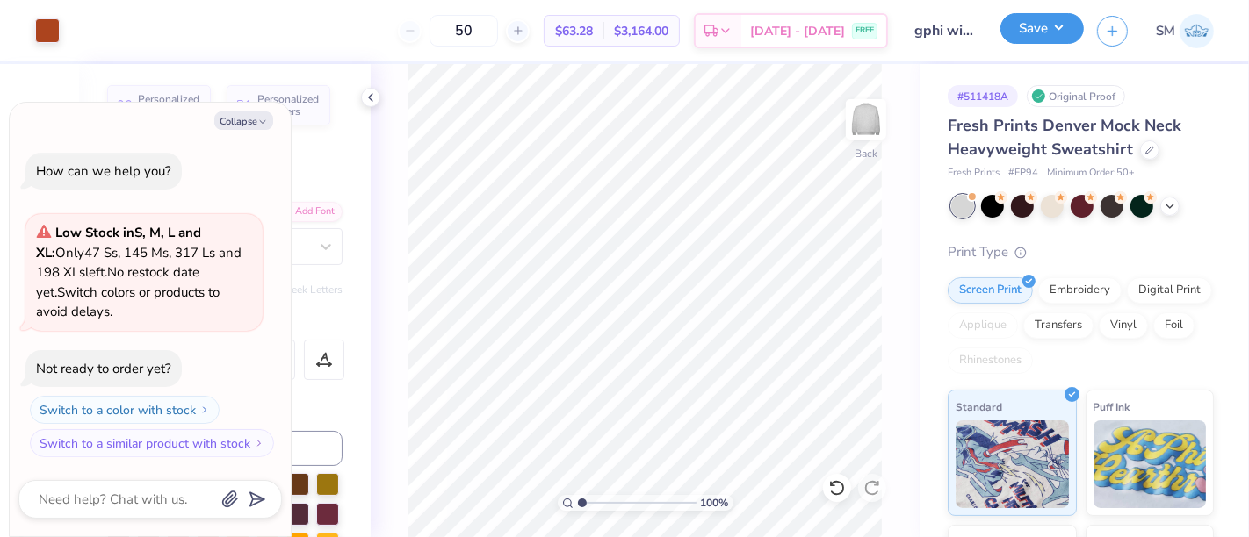
click at [1031, 29] on button "Save" at bounding box center [1041, 28] width 83 height 31
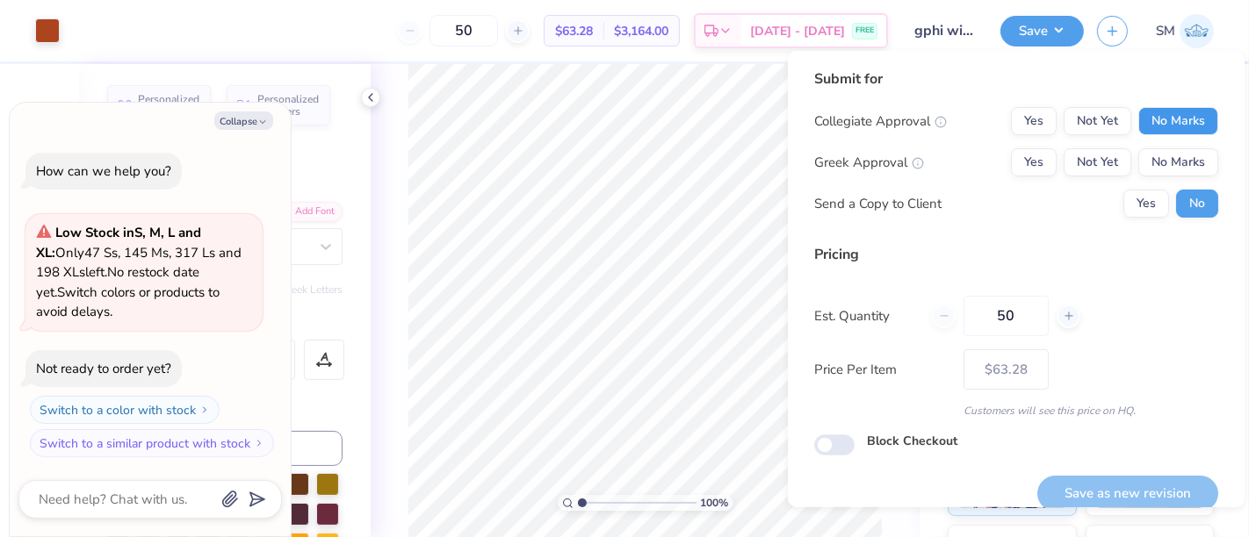
click at [1151, 124] on button "No Marks" at bounding box center [1178, 121] width 80 height 28
drag, startPoint x: 1034, startPoint y: 151, endPoint x: 1051, endPoint y: 180, distance: 33.9
click at [1033, 151] on button "Yes" at bounding box center [1034, 162] width 46 height 28
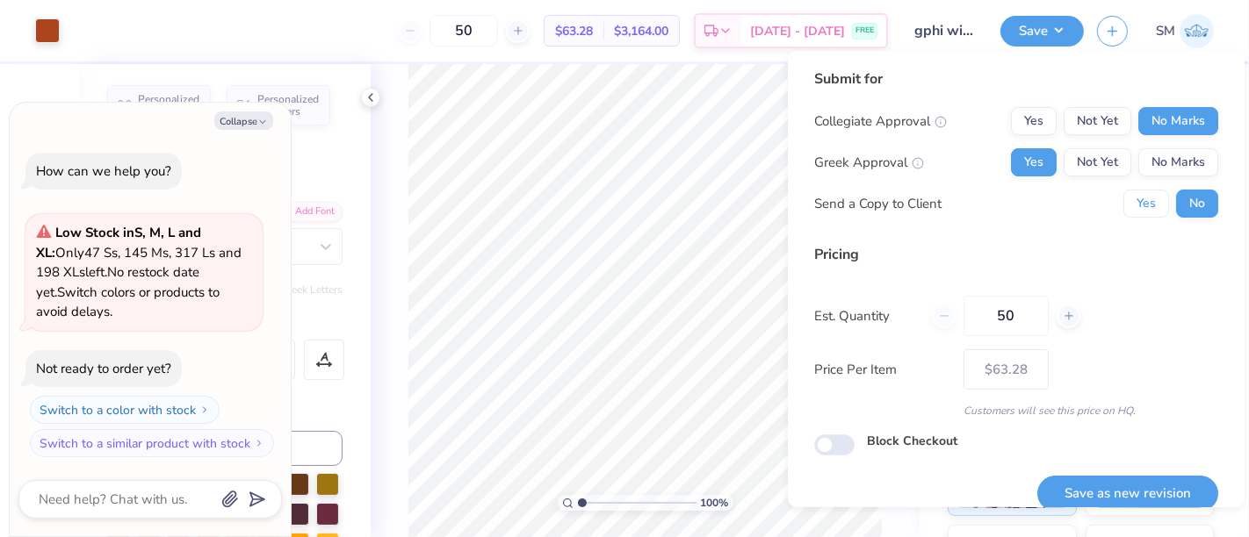
drag, startPoint x: 1142, startPoint y: 204, endPoint x: 1103, endPoint y: 324, distance: 126.6
click at [1141, 204] on button "Yes" at bounding box center [1146, 204] width 46 height 28
type textarea "x"
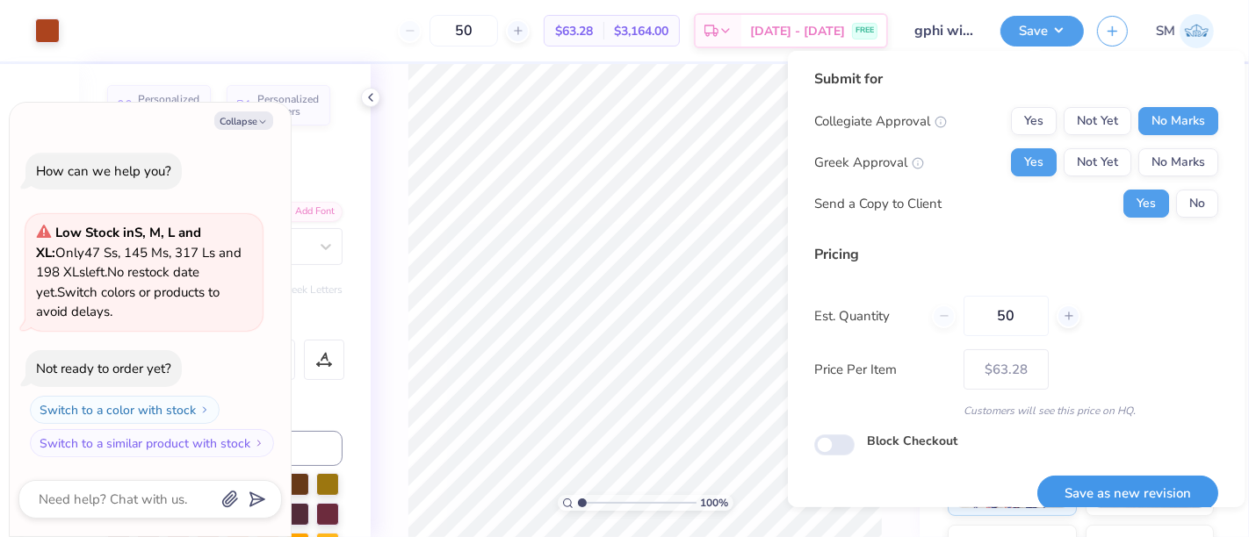
drag, startPoint x: 1111, startPoint y: 488, endPoint x: 1095, endPoint y: 484, distance: 16.4
click at [1109, 488] on button "Save as new revision" at bounding box center [1127, 494] width 181 height 36
type input "$63.28"
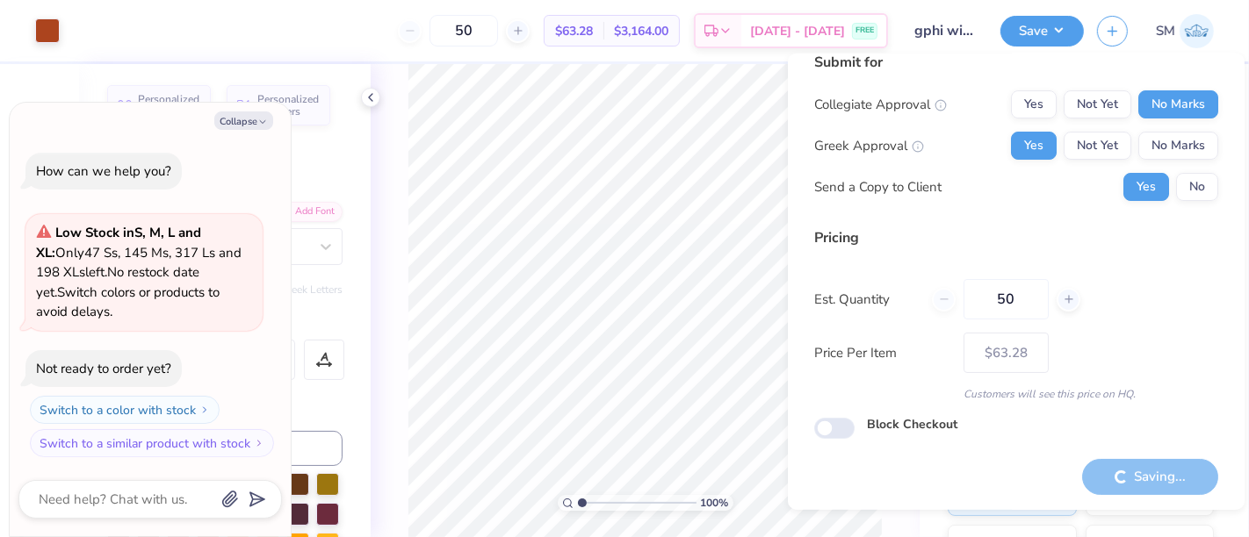
scroll to position [19, 0]
type textarea "x"
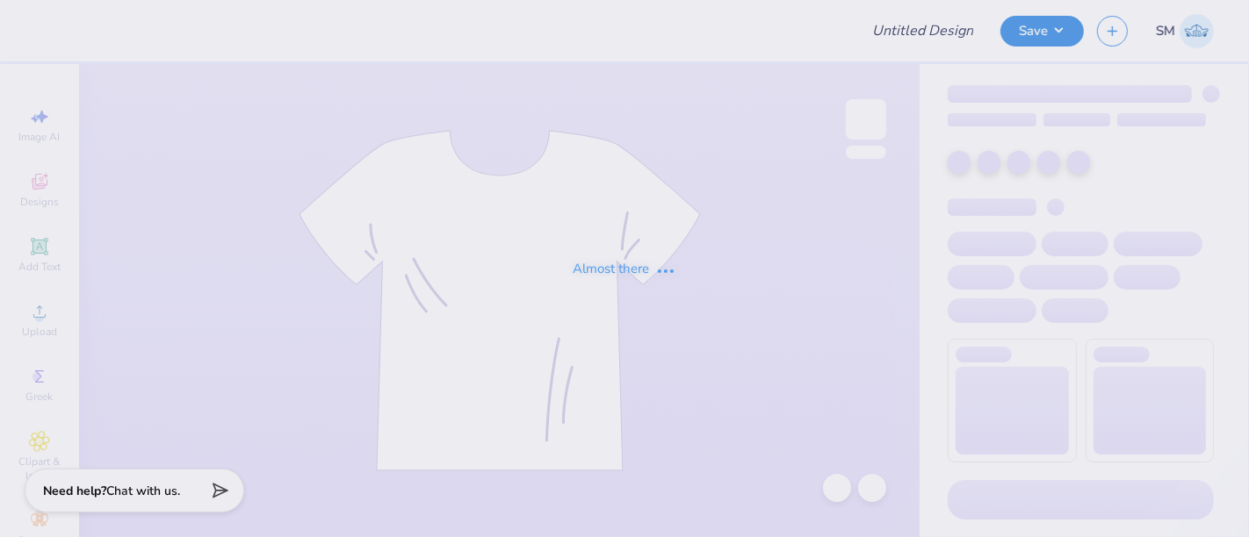
type input "draft"
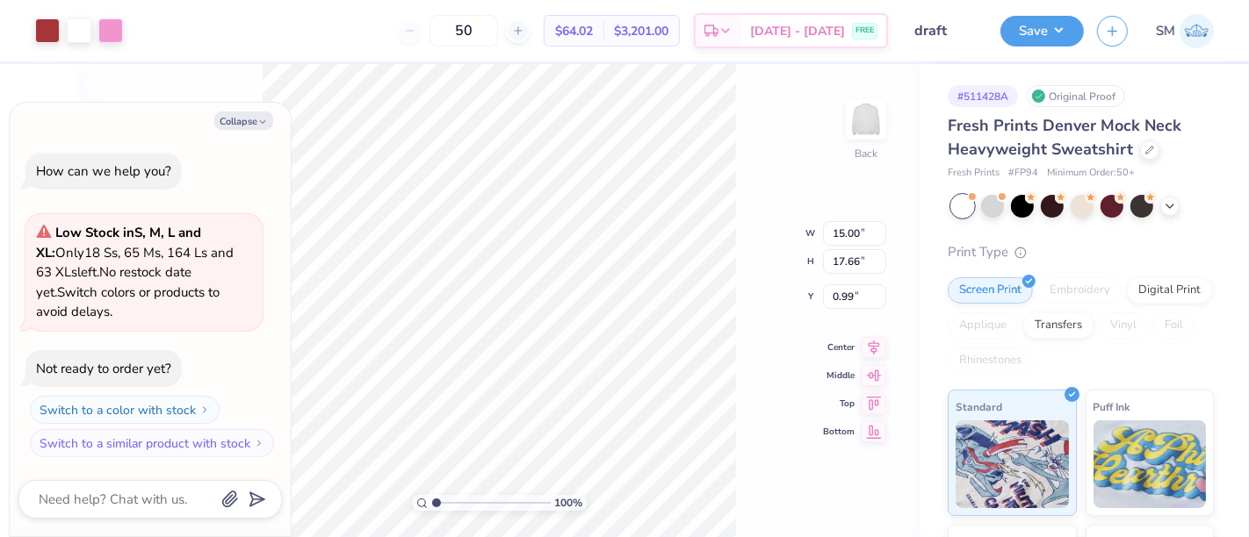
type textarea "x"
type input "4.67"
type input "2.46"
type input "11.56"
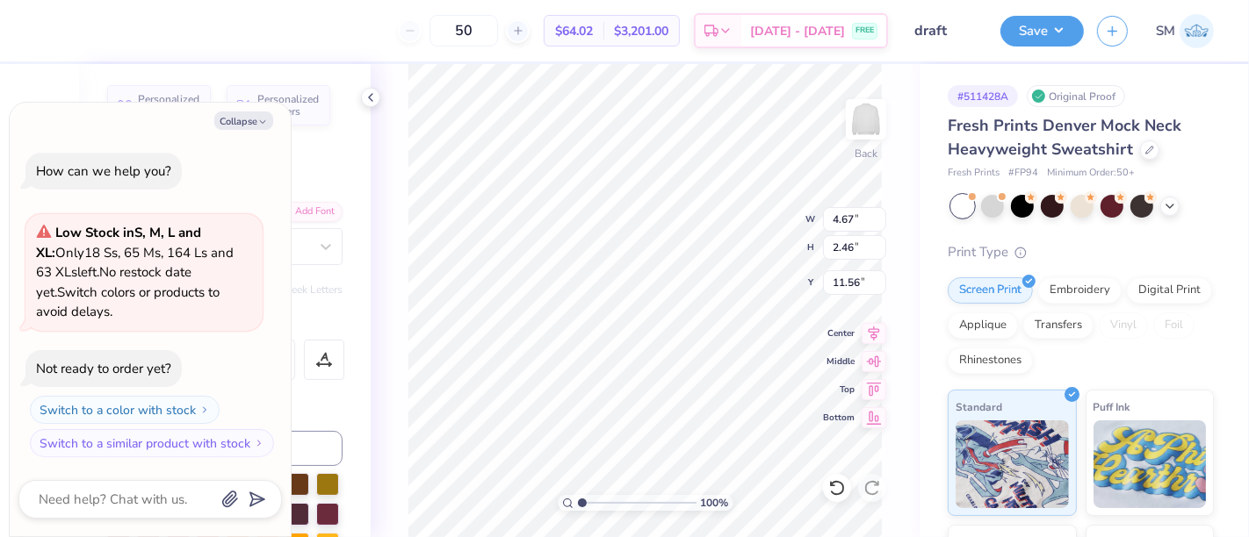
type textarea "x"
type input "11.47"
type textarea "x"
type textarea "BloomingtonIndiana"
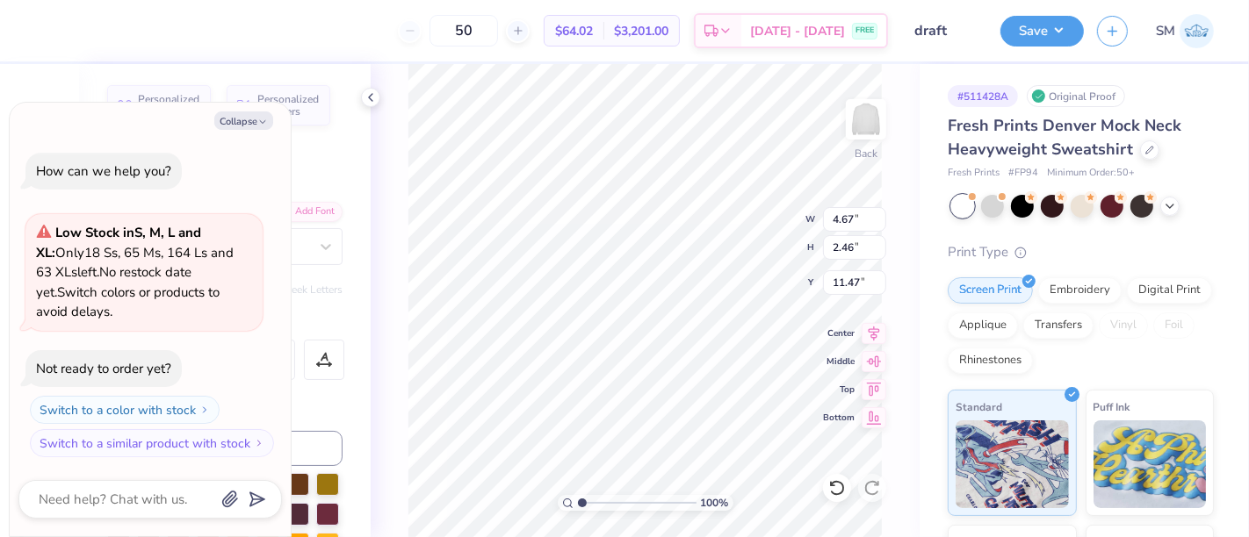
scroll to position [16, 5]
type textarea "x"
type textarea "BloomingtonIndiana"
type textarea "x"
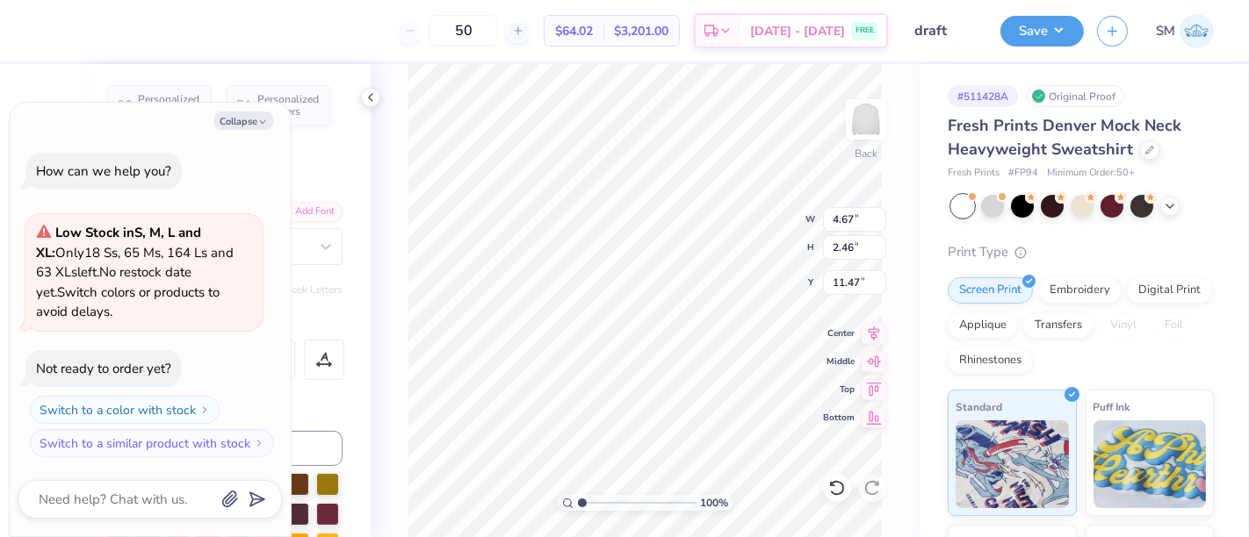
type textarea "BloomingtonIndiana"
type textarea "x"
type textarea "BloomingtonIndiana"
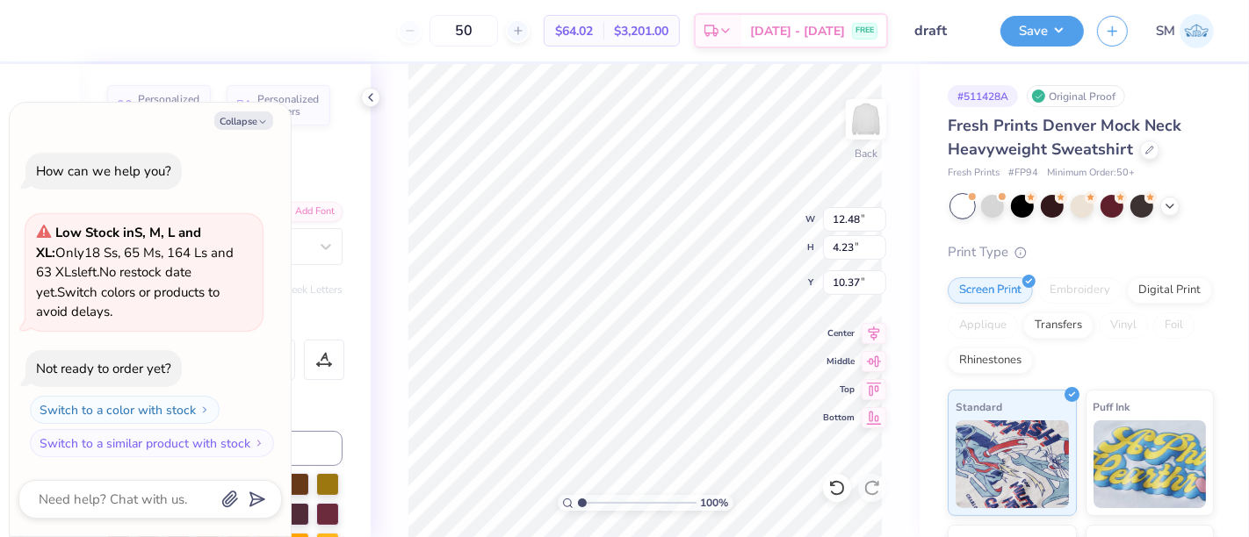
type textarea "x"
type textarea "BloomingtonIndiana"
click at [376, 97] on icon at bounding box center [371, 97] width 14 height 14
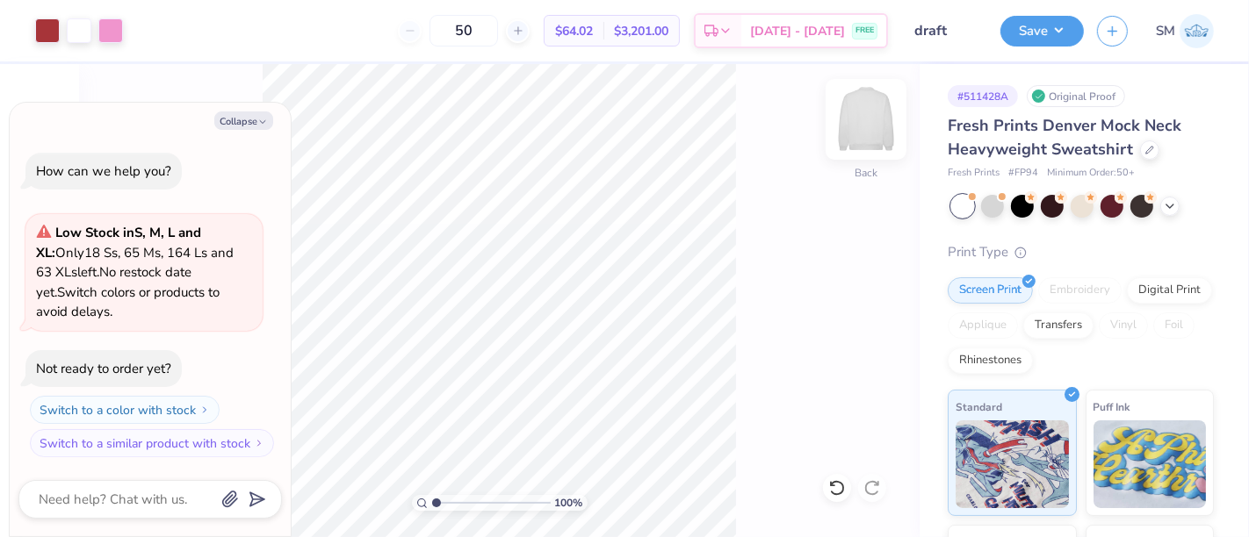
click at [876, 119] on img at bounding box center [866, 119] width 70 height 70
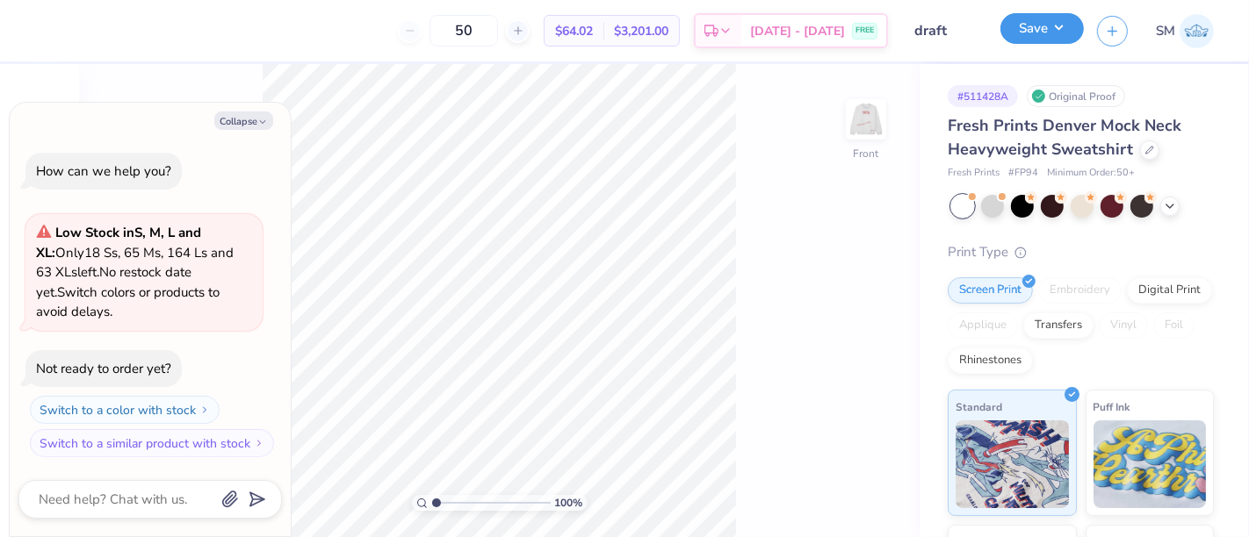
click at [1056, 21] on button "Save" at bounding box center [1041, 28] width 83 height 31
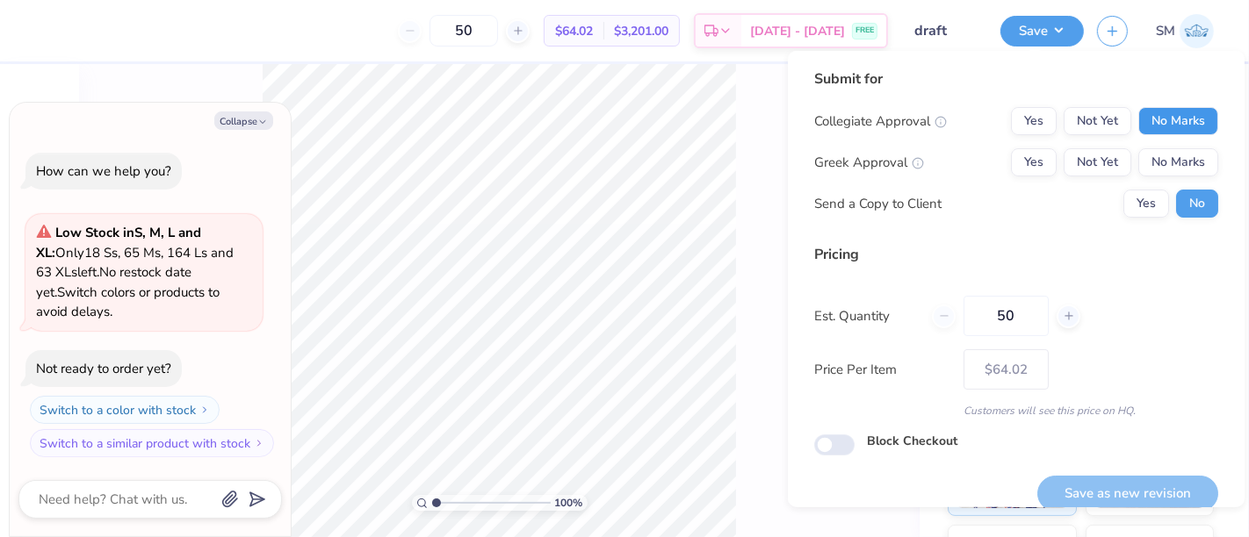
click at [1163, 112] on button "No Marks" at bounding box center [1178, 121] width 80 height 28
drag, startPoint x: 1021, startPoint y: 156, endPoint x: 1090, endPoint y: 186, distance: 74.7
click at [1021, 159] on button "Yes" at bounding box center [1034, 162] width 46 height 28
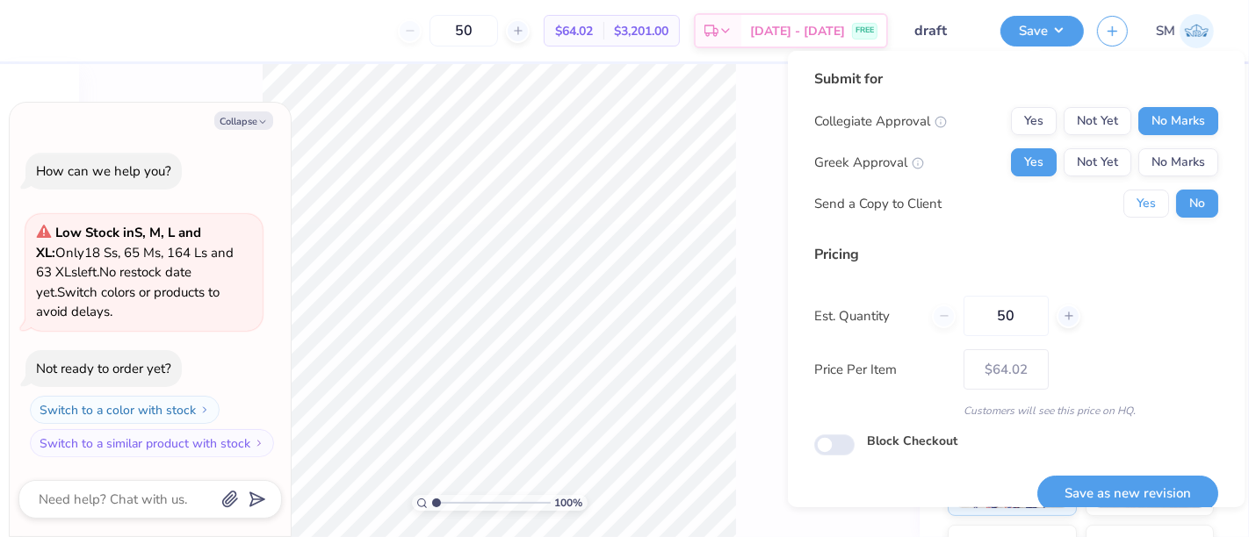
drag, startPoint x: 1127, startPoint y: 201, endPoint x: 1096, endPoint y: 371, distance: 173.1
click at [1126, 205] on button "Yes" at bounding box center [1146, 204] width 46 height 28
type textarea "x"
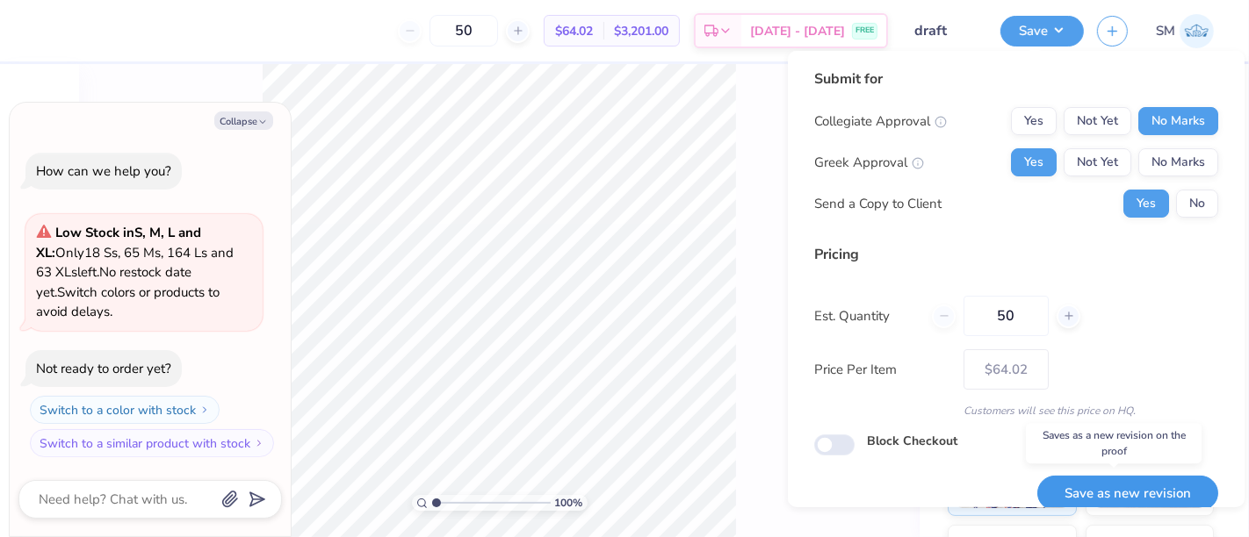
click at [1120, 482] on button "Save as new revision" at bounding box center [1127, 494] width 181 height 36
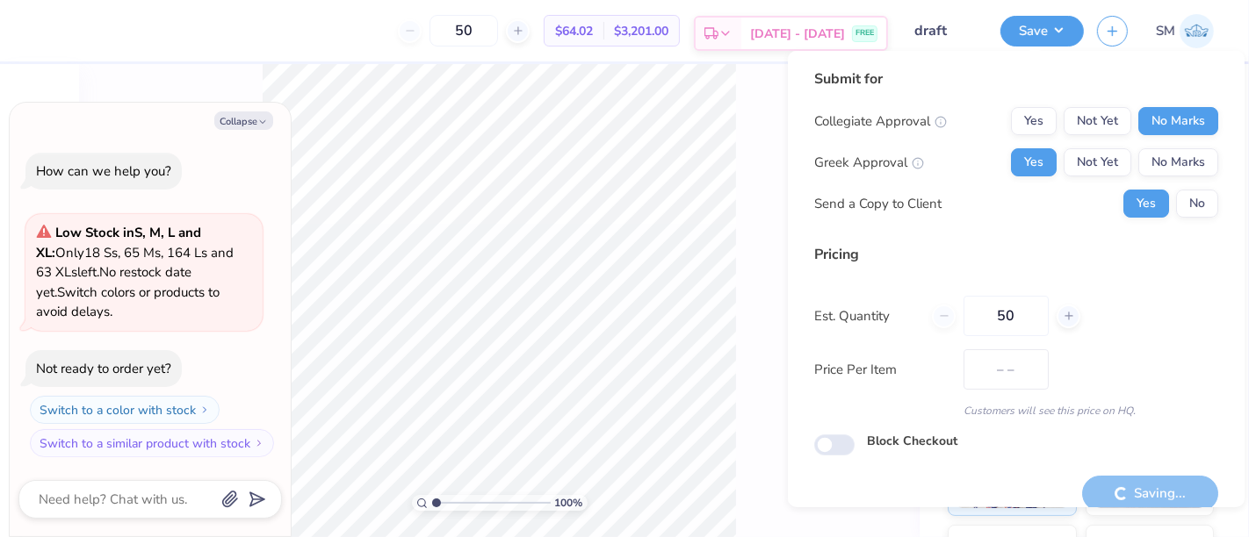
type input "$64.02"
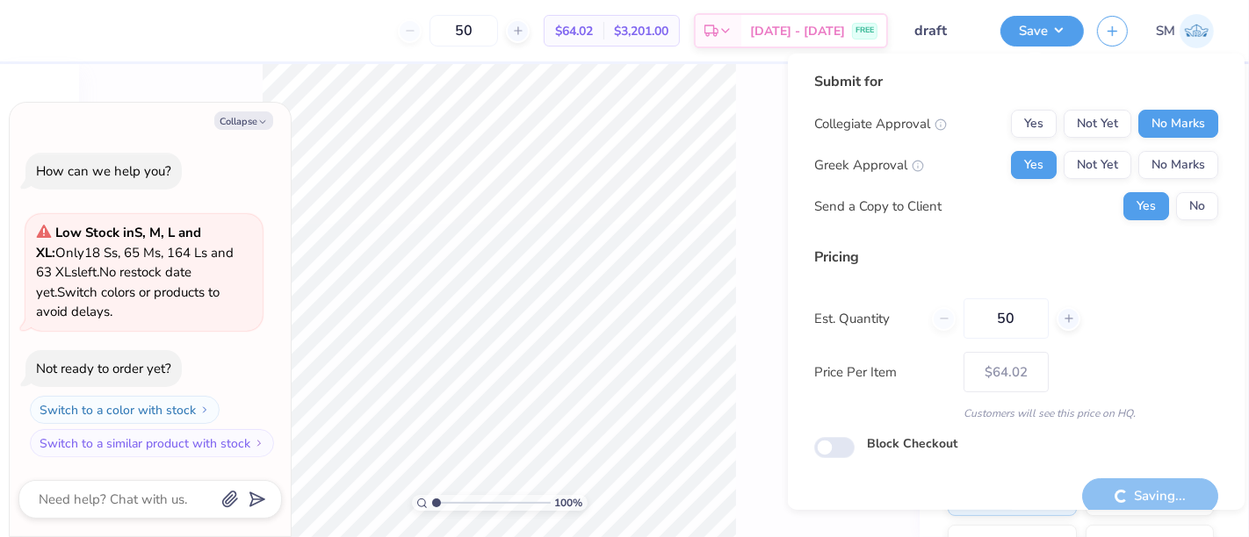
scroll to position [19, 0]
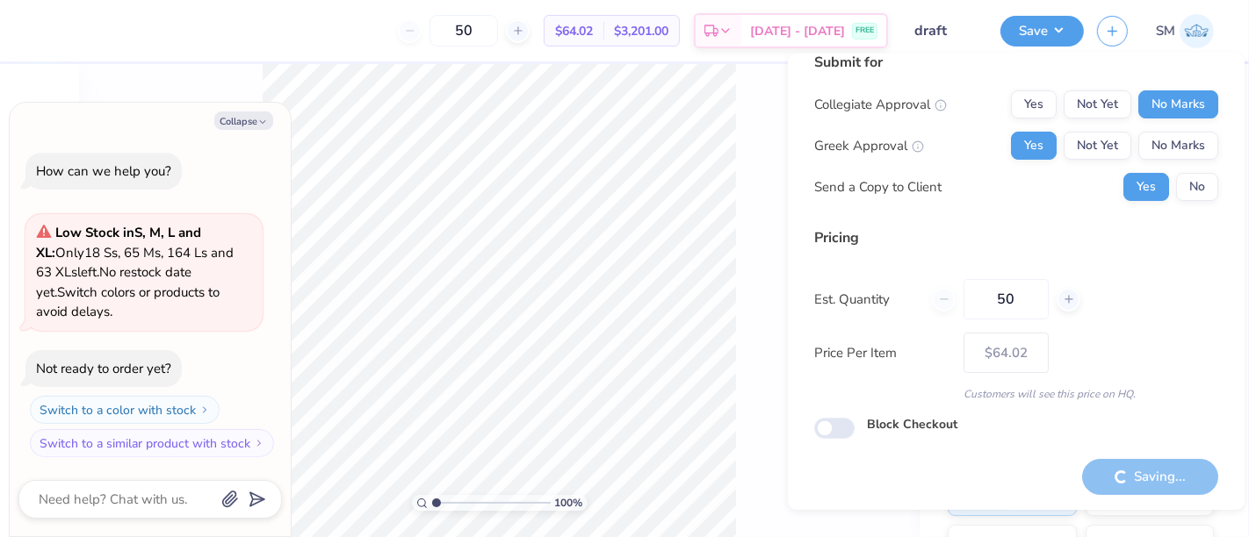
type textarea "x"
